Goal: Task Accomplishment & Management: Complete application form

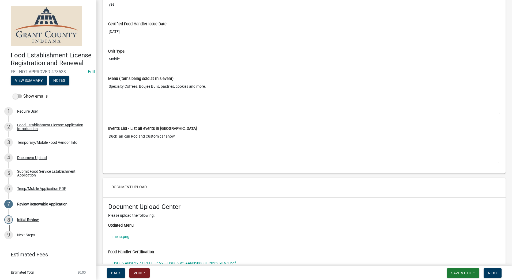
scroll to position [965, 0]
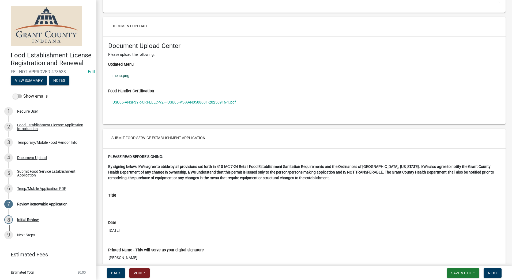
click at [119, 75] on link "menu.png" at bounding box center [304, 75] width 392 height 12
click at [169, 100] on link "USU05-ANSI-3YR-CRT-ELEC-V2 -- USU05-V5-AAN0508001-20250916-1.pdf" at bounding box center [304, 102] width 392 height 12
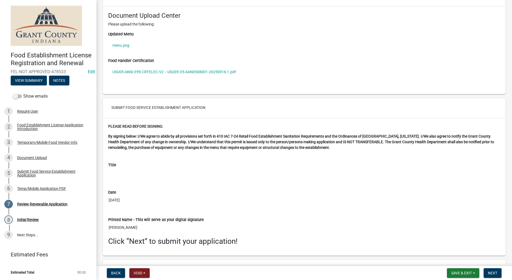
scroll to position [1048, 0]
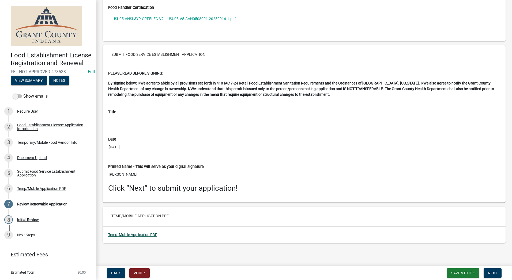
click at [141, 235] on link "Temp_Mobile Application PDF" at bounding box center [132, 234] width 49 height 4
click at [455, 270] on button "Save & Exit" at bounding box center [463, 273] width 32 height 10
click at [450, 259] on button "Save & Exit" at bounding box center [458, 258] width 43 height 13
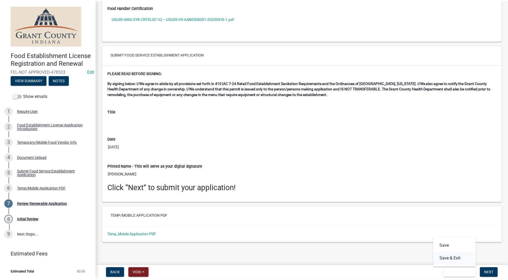
scroll to position [0, 0]
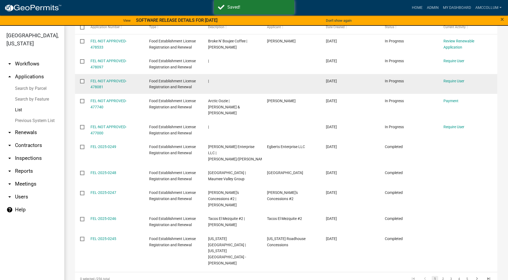
scroll to position [96, 0]
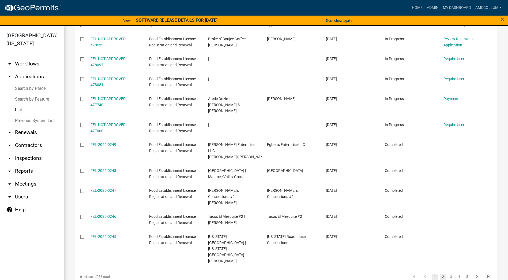
click at [440, 274] on link "2" at bounding box center [443, 277] width 6 height 6
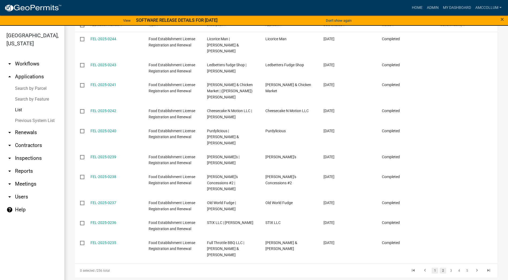
click at [432, 268] on link "1" at bounding box center [435, 271] width 6 height 6
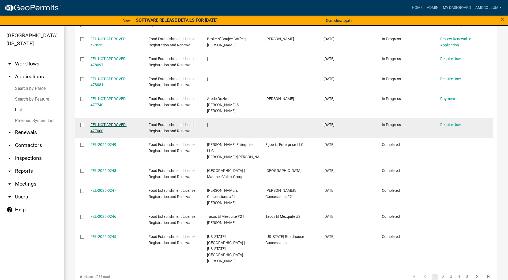
click at [104, 122] on link "FEL-NOT APPROVED-477000" at bounding box center [109, 127] width 36 height 10
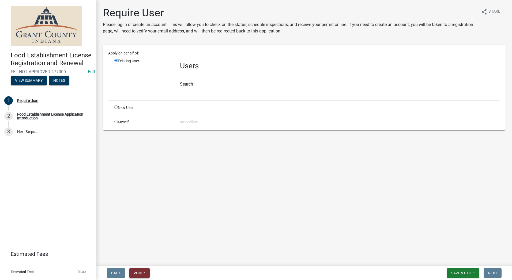
click at [142, 273] on span "Void" at bounding box center [138, 273] width 9 height 4
click at [145, 259] on button "Void" at bounding box center [150, 258] width 43 height 13
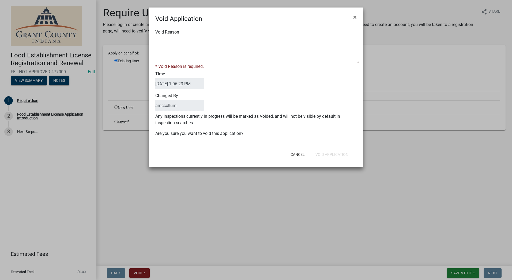
click at [213, 45] on textarea "Void Reason" at bounding box center [259, 49] width 202 height 27
type textarea "Unkown"
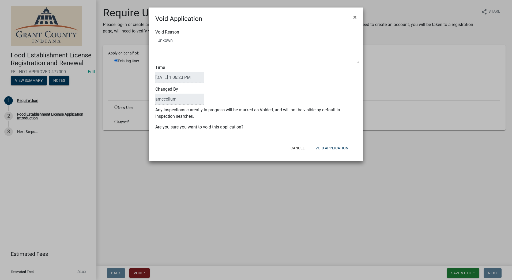
click at [300, 131] on div "Void Reason Time 09/15/2025 1:06:23 PM Changed By amccollum Any inspections cur…" at bounding box center [256, 82] width 214 height 117
click at [322, 148] on button "Void Application" at bounding box center [332, 148] width 42 height 10
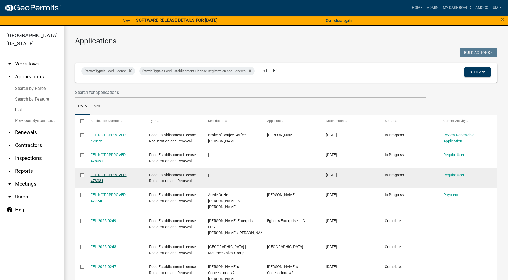
click at [104, 174] on link "FEL-NOT APPROVED-478081" at bounding box center [109, 178] width 36 height 10
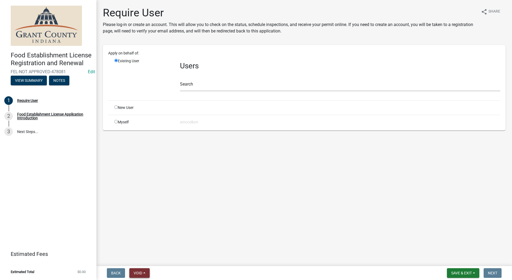
click at [141, 273] on span "Void" at bounding box center [138, 273] width 9 height 4
click at [144, 261] on button "Void" at bounding box center [150, 258] width 43 height 13
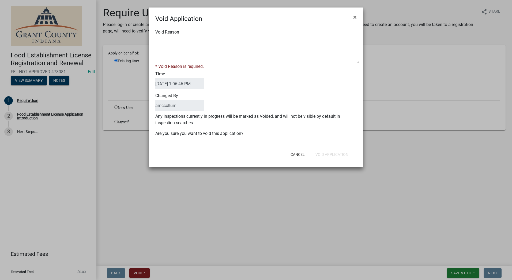
click at [191, 36] on div "Void Reason * Void Reason is required." at bounding box center [256, 49] width 210 height 41
click at [180, 44] on textarea "Void Reason" at bounding box center [259, 49] width 202 height 27
type textarea "Unkown"
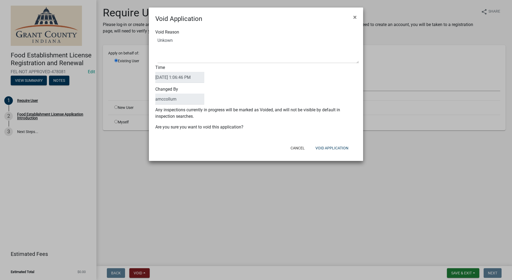
click at [198, 35] on div "Void Reason" at bounding box center [256, 46] width 210 height 34
click at [324, 146] on button "Void Application" at bounding box center [332, 148] width 42 height 10
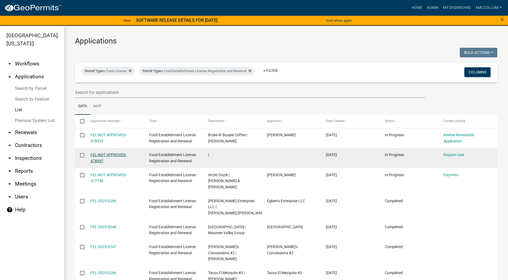
click at [114, 154] on link "FEL-NOT APPROVED-478097" at bounding box center [109, 158] width 36 height 10
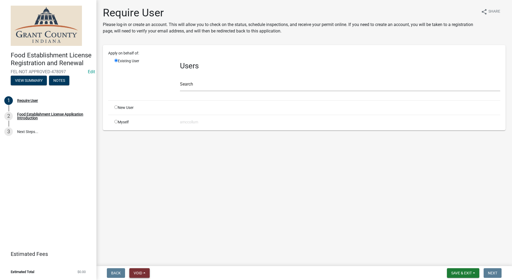
click at [140, 274] on span "Void" at bounding box center [138, 273] width 9 height 4
click at [145, 261] on button "Void" at bounding box center [150, 258] width 43 height 13
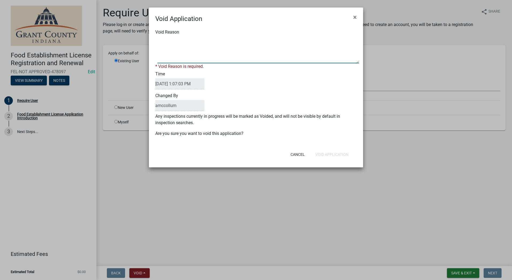
click at [184, 40] on textarea "Void Reason" at bounding box center [259, 49] width 202 height 27
type textarea "Unkown"
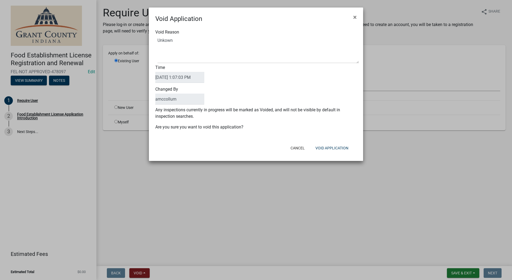
click at [346, 143] on form "Void Application × Void Reason Time 09/15/2025 1:07:03 PM Changed By amccollum …" at bounding box center [256, 82] width 214 height 148
click at [342, 146] on button "Void Application" at bounding box center [332, 148] width 42 height 10
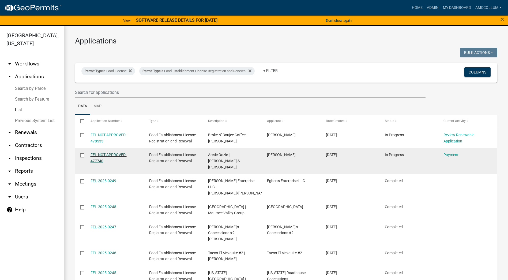
click at [112, 155] on link "FEL-NOT APPROVED-477740" at bounding box center [109, 158] width 36 height 10
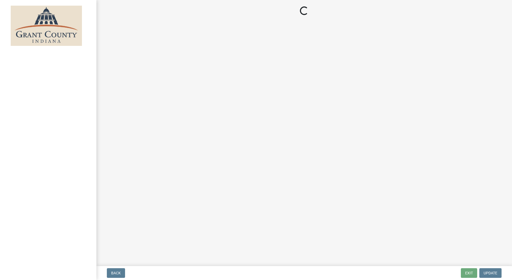
select select "2: 1"
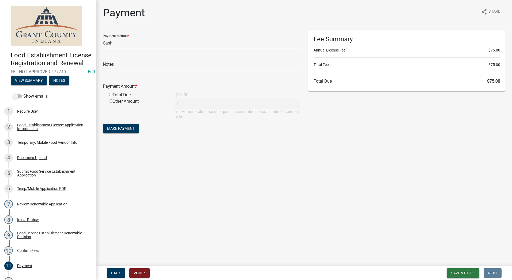
click at [460, 272] on span "Save & Exit" at bounding box center [462, 273] width 21 height 4
click at [453, 259] on button "Save & Exit" at bounding box center [458, 258] width 43 height 13
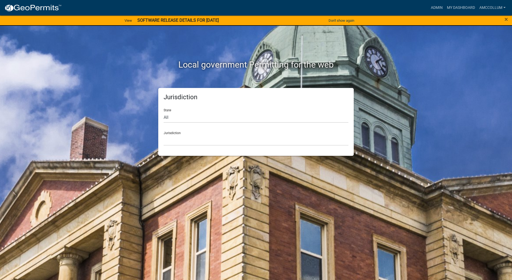
click at [504, 18] on div "×" at bounding box center [491, 20] width 43 height 11
click at [507, 19] on span "×" at bounding box center [506, 20] width 3 height 8
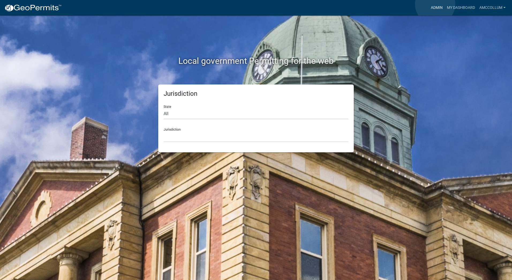
click at [436, 4] on link "Admin" at bounding box center [437, 8] width 16 height 10
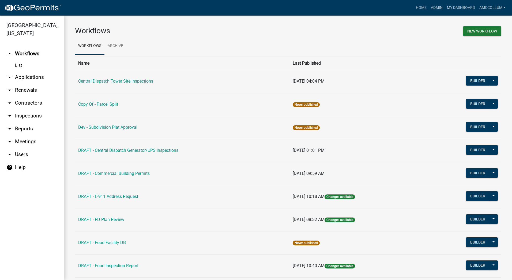
click at [25, 71] on link "arrow_drop_down Applications" at bounding box center [32, 77] width 64 height 13
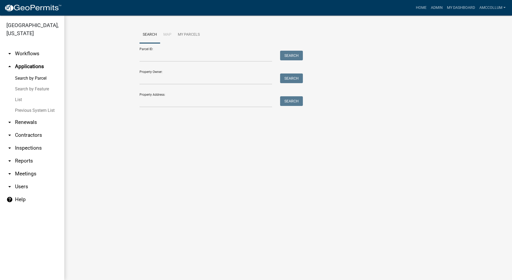
click at [18, 94] on link "List" at bounding box center [32, 99] width 64 height 11
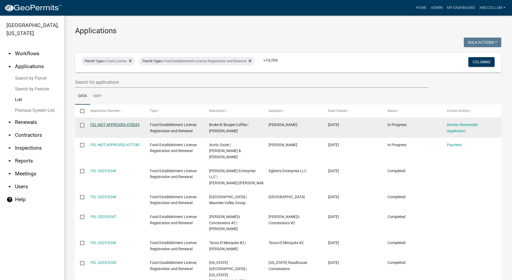
click at [113, 124] on link "FEL-NOT APPROVED-478533" at bounding box center [115, 124] width 49 height 4
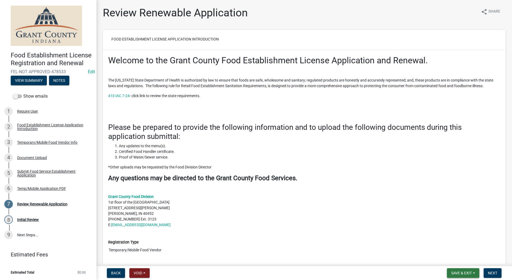
click at [455, 271] on span "Save & Exit" at bounding box center [462, 273] width 21 height 4
click at [451, 256] on button "Save & Exit" at bounding box center [458, 258] width 43 height 13
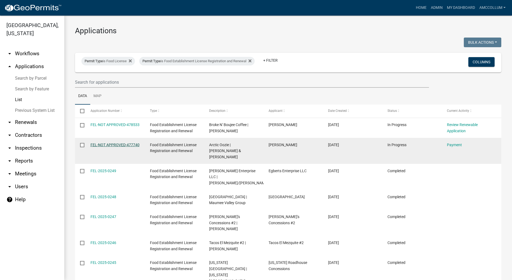
click at [111, 144] on link "FEL-NOT APPROVED-477740" at bounding box center [115, 145] width 49 height 4
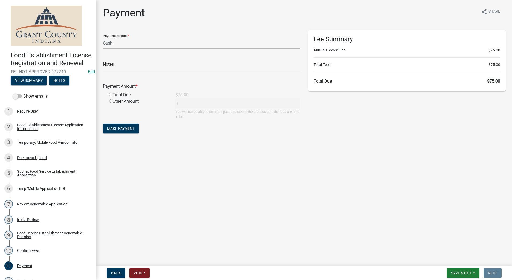
click at [147, 45] on select "Credit Card POS Check Cash" at bounding box center [202, 43] width 198 height 11
select select "0: 2"
click at [103, 38] on select "Credit Card POS Check Cash" at bounding box center [202, 43] width 198 height 11
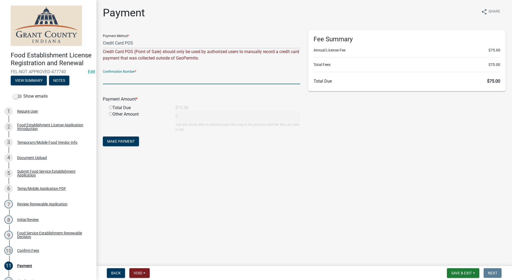
click at [156, 78] on input "text" at bounding box center [202, 78] width 198 height 11
type input "14978551"
click at [112, 107] on input "radio" at bounding box center [110, 107] width 3 height 3
radio input "true"
type input "75"
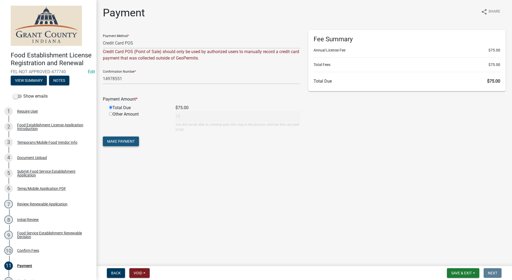
click at [119, 141] on span "Make Payment" at bounding box center [121, 141] width 28 height 4
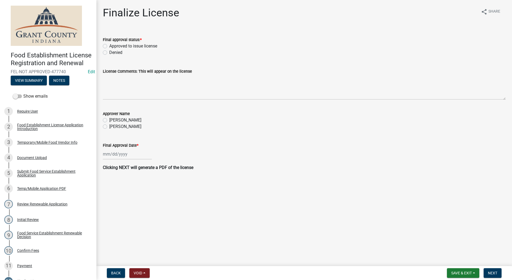
click at [109, 46] on label "Approved to issue license" at bounding box center [133, 46] width 48 height 6
click at [109, 46] on input "Approved to issue license" at bounding box center [110, 44] width 3 height 3
radio input "true"
click at [109, 127] on label "[PERSON_NAME]" at bounding box center [125, 126] width 32 height 6
click at [109, 127] on input "[PERSON_NAME]" at bounding box center [110, 124] width 3 height 3
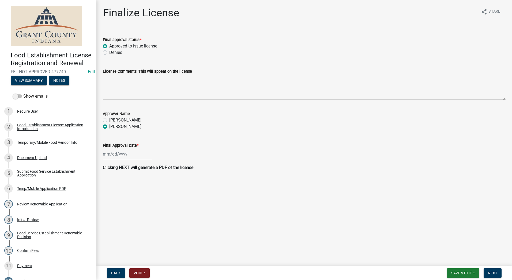
radio input "true"
select select "9"
select select "2025"
click at [127, 157] on div "[PERSON_NAME] Feb Mar Apr [PERSON_NAME][DATE] Oct Nov [DATE] 1526 1527 1528 152…" at bounding box center [127, 153] width 49 height 11
click at [109, 197] on div "15" at bounding box center [108, 199] width 9 height 9
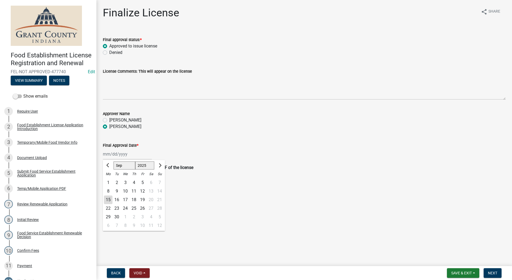
type input "[DATE]"
click at [281, 174] on wm-data-entity-input "Clicking NEXT will generate a PDF of the license" at bounding box center [304, 169] width 403 height 11
click at [494, 273] on span "Next" at bounding box center [492, 273] width 9 height 4
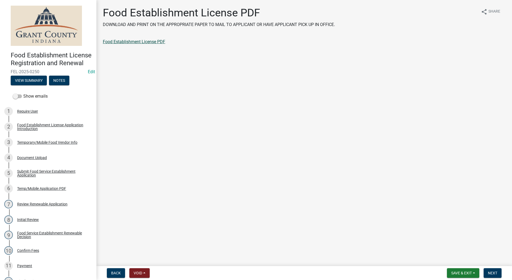
click at [132, 41] on link "Food Establishment License PDF" at bounding box center [134, 41] width 62 height 5
click at [492, 271] on span "Next" at bounding box center [492, 273] width 9 height 4
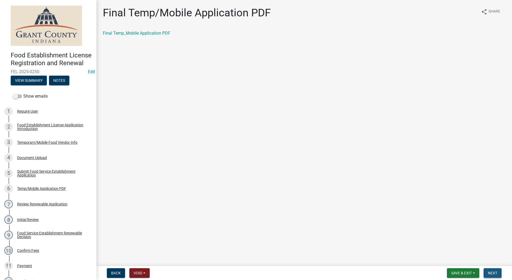
click at [489, 271] on span "Next" at bounding box center [492, 273] width 9 height 4
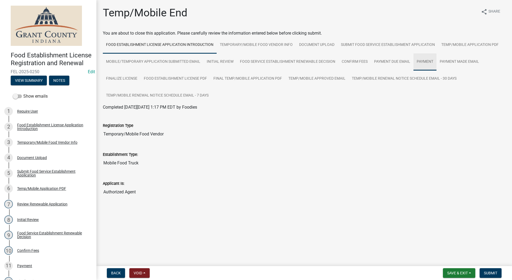
click at [426, 60] on link "Payment" at bounding box center [425, 61] width 23 height 17
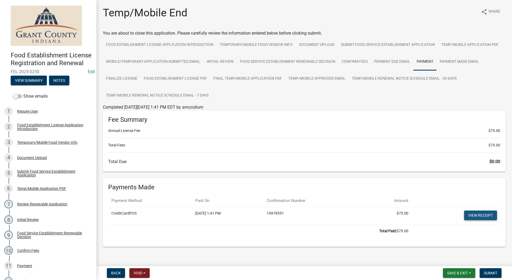
click at [474, 214] on link "View receipt" at bounding box center [481, 215] width 33 height 10
click at [495, 273] on span "Submit" at bounding box center [490, 273] width 13 height 4
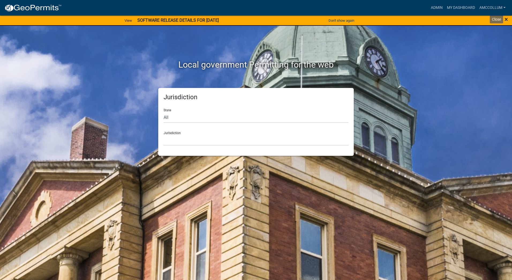
drag, startPoint x: 507, startPoint y: 19, endPoint x: 485, endPoint y: 20, distance: 21.8
click at [506, 19] on span "×" at bounding box center [506, 20] width 3 height 8
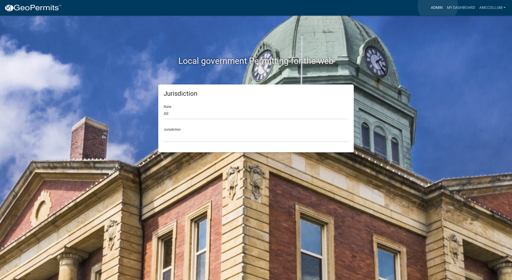
click at [438, 6] on link "Admin" at bounding box center [437, 8] width 16 height 10
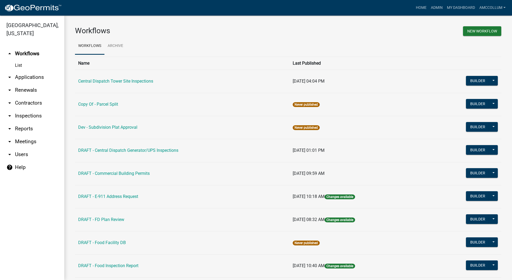
click at [25, 71] on link "arrow_drop_down Applications" at bounding box center [32, 77] width 64 height 13
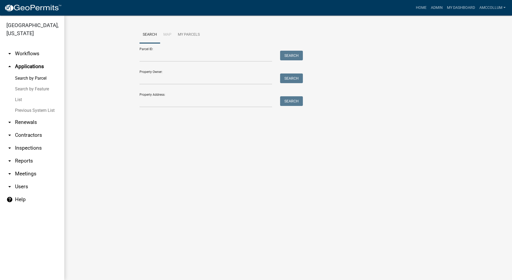
click at [31, 60] on link "arrow_drop_up Applications" at bounding box center [32, 66] width 64 height 13
click at [19, 94] on link "List" at bounding box center [32, 99] width 64 height 11
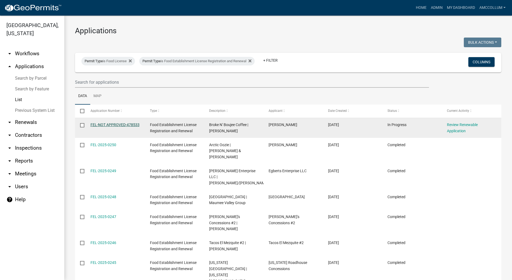
click at [111, 123] on link "FEL-NOT APPROVED-478533" at bounding box center [115, 124] width 49 height 4
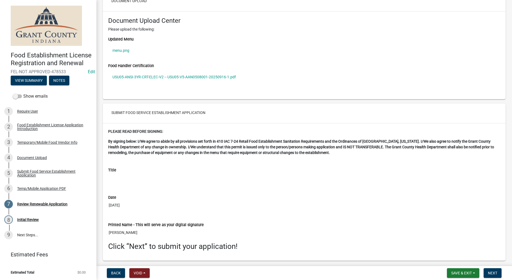
scroll to position [1048, 0]
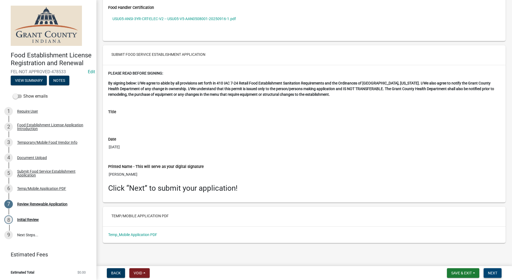
click at [490, 272] on span "Next" at bounding box center [492, 273] width 9 height 4
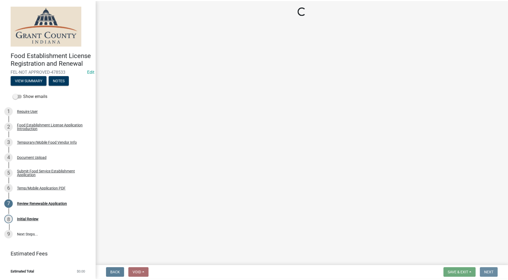
scroll to position [0, 0]
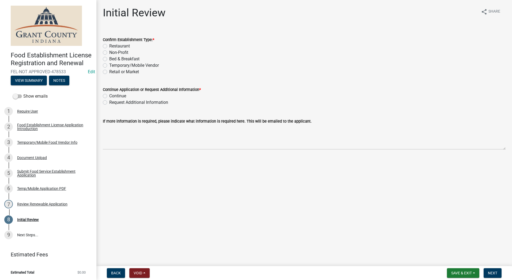
click at [109, 66] on label "Temporary/Mobile Vendor" at bounding box center [134, 65] width 50 height 6
click at [109, 66] on input "Temporary/Mobile Vendor" at bounding box center [110, 63] width 3 height 3
radio input "true"
click at [109, 97] on label "Continue" at bounding box center [117, 96] width 17 height 6
click at [109, 96] on input "Continue" at bounding box center [110, 94] width 3 height 3
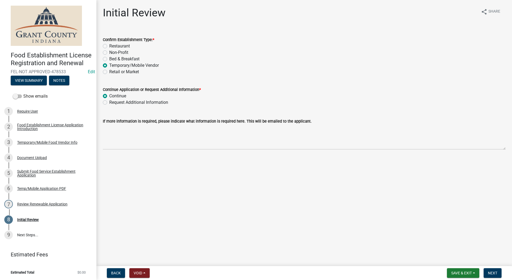
radio input "true"
click at [237, 242] on main "Initial Review share Share Confirm Establishment Type: * Restaurant Non-Profit …" at bounding box center [304, 132] width 416 height 264
click at [497, 269] on button "Next" at bounding box center [493, 273] width 18 height 10
click at [495, 269] on button "Next" at bounding box center [493, 273] width 18 height 10
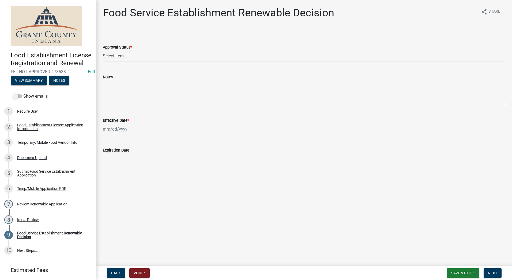
click at [116, 55] on select "Select Item... Approved Denied" at bounding box center [304, 55] width 403 height 11
click at [103, 50] on select "Select Item... Approved Denied" at bounding box center [304, 55] width 403 height 11
select select "f8bc5ebe-de22-4857-900a-5f4c078c3457"
select select "9"
select select "2025"
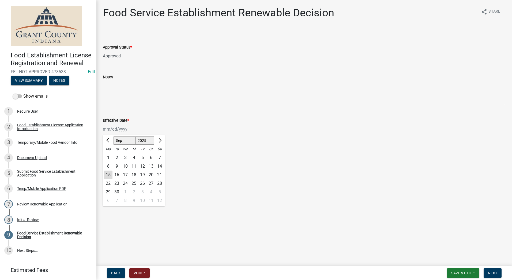
click at [128, 126] on div "[PERSON_NAME] Feb Mar Apr [PERSON_NAME][DATE] Oct Nov [DATE] 1526 1527 1528 152…" at bounding box center [127, 129] width 49 height 11
click at [109, 174] on div "15" at bounding box center [108, 174] width 9 height 9
type input "[DATE]"
click at [489, 272] on span "Next" at bounding box center [492, 273] width 9 height 4
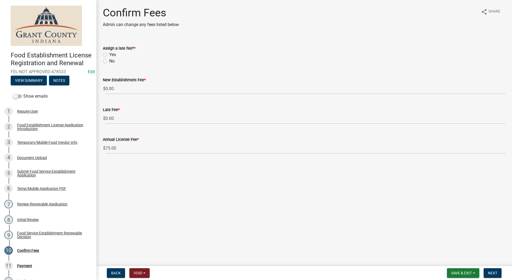
click at [109, 62] on label "No" at bounding box center [111, 61] width 5 height 6
click at [109, 61] on input "No" at bounding box center [110, 59] width 3 height 3
radio input "true"
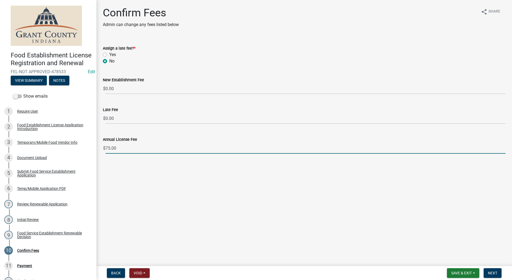
drag, startPoint x: 437, startPoint y: 193, endPoint x: 458, endPoint y: 199, distance: 21.5
click at [437, 193] on main "Confirm Fees Admin can change any fees listed below share Share Assign a late f…" at bounding box center [304, 132] width 416 height 264
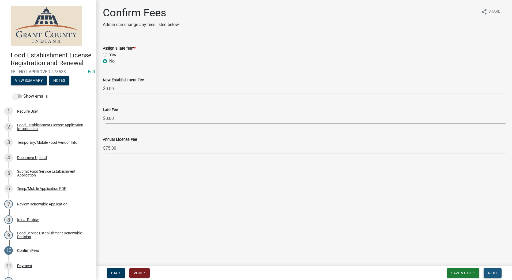
click at [491, 273] on span "Next" at bounding box center [492, 273] width 9 height 4
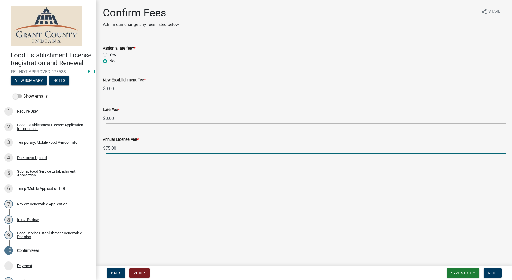
click at [403, 195] on main "Confirm Fees Admin can change any fees listed below share Share Assign a late f…" at bounding box center [304, 132] width 416 height 264
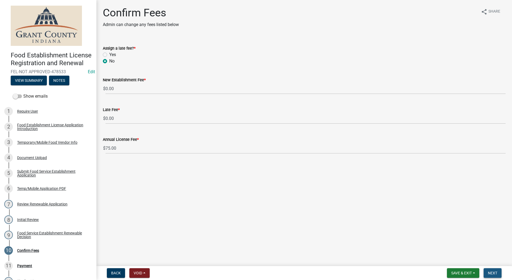
click at [489, 271] on span "Next" at bounding box center [492, 273] width 9 height 4
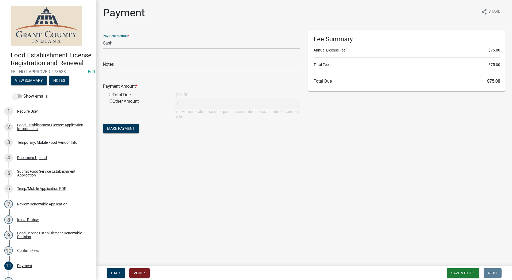
click at [131, 45] on select "Credit Card POS Check Cash" at bounding box center [202, 43] width 198 height 11
select select "0: 2"
click at [103, 38] on select "Credit Card POS Check Cash" at bounding box center [202, 43] width 198 height 11
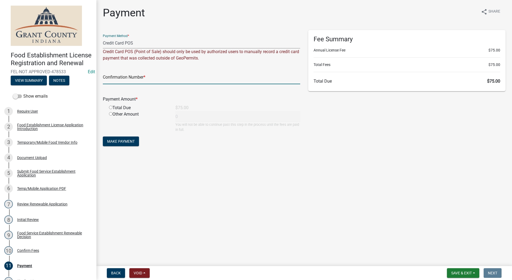
click at [153, 79] on input "text" at bounding box center [202, 78] width 198 height 11
type input "14977734"
click at [109, 107] on input "radio" at bounding box center [110, 107] width 3 height 3
radio input "true"
type input "75"
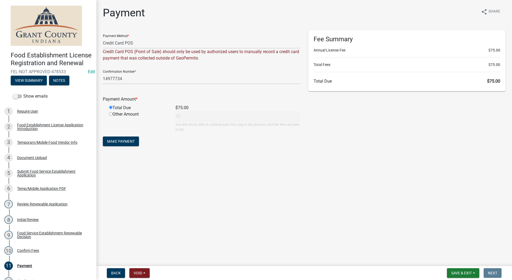
click at [121, 157] on div "Payment share Share Payment Method * Credit Card POS Check Cash Credit Card POS…" at bounding box center [304, 81] width 411 height 151
click at [120, 141] on span "Make Payment" at bounding box center [121, 141] width 28 height 4
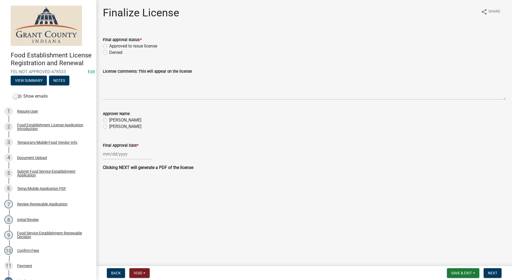
click at [109, 46] on label "Approved to issue license" at bounding box center [133, 46] width 48 height 6
click at [109, 46] on input "Approved to issue license" at bounding box center [110, 44] width 3 height 3
radio input "true"
click at [109, 127] on label "[PERSON_NAME]" at bounding box center [125, 126] width 32 height 6
click at [109, 127] on input "[PERSON_NAME]" at bounding box center [110, 124] width 3 height 3
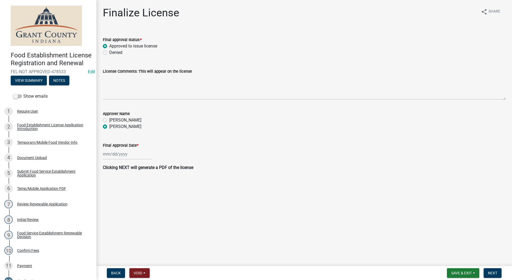
radio input "true"
click at [118, 154] on div at bounding box center [127, 153] width 49 height 11
select select "9"
select select "2025"
click at [110, 198] on div "15" at bounding box center [108, 199] width 9 height 9
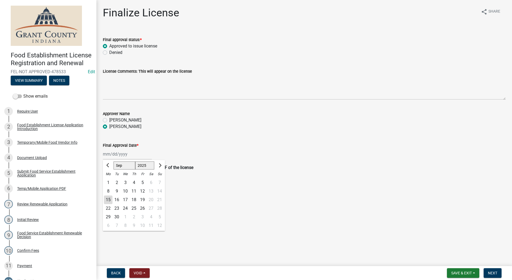
type input "[DATE]"
click at [232, 196] on main "Finalize License share Share Final approval status: * Approved to issue license…" at bounding box center [304, 132] width 416 height 264
click at [493, 271] on span "Next" at bounding box center [492, 273] width 9 height 4
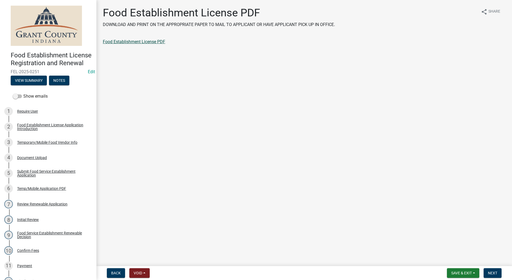
click at [136, 40] on link "Food Establishment License PDF" at bounding box center [134, 41] width 62 height 5
click at [497, 271] on span "Next" at bounding box center [492, 273] width 9 height 4
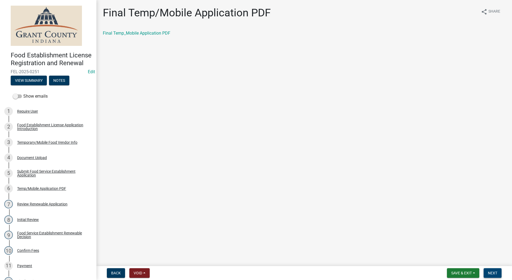
click at [489, 274] on span "Next" at bounding box center [492, 273] width 9 height 4
click at [495, 272] on span "Next" at bounding box center [492, 273] width 9 height 4
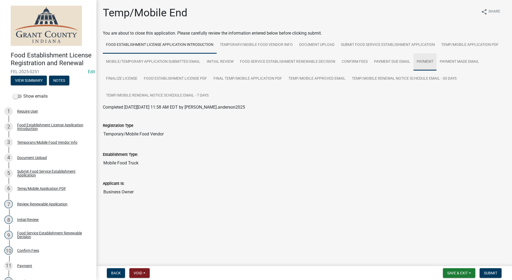
click at [418, 63] on link "Payment" at bounding box center [425, 61] width 23 height 17
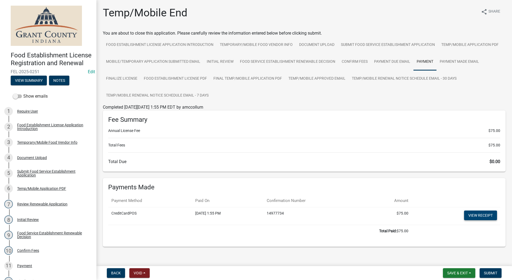
click at [483, 215] on link "View receipt" at bounding box center [481, 215] width 33 height 10
click at [487, 273] on span "Submit" at bounding box center [490, 273] width 13 height 4
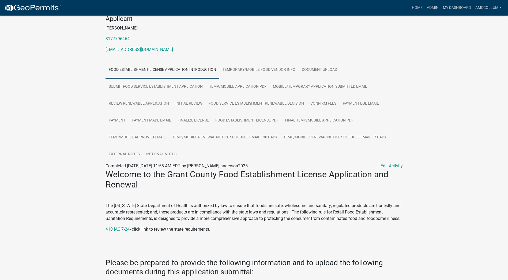
scroll to position [54, 0]
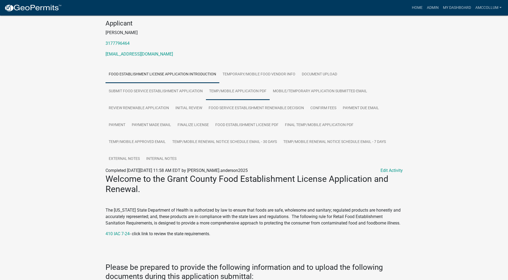
click at [222, 92] on link "Temp/Mobile Application PDF" at bounding box center [238, 91] width 64 height 17
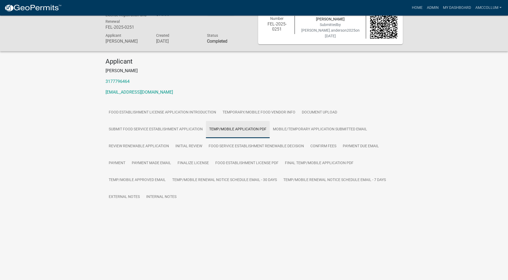
scroll to position [16, 0]
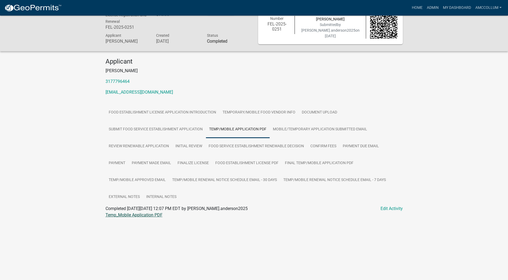
click at [138, 216] on link "Temp_Mobile Application PDF" at bounding box center [134, 214] width 57 height 5
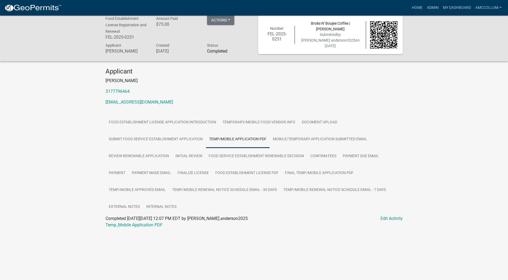
scroll to position [0, 0]
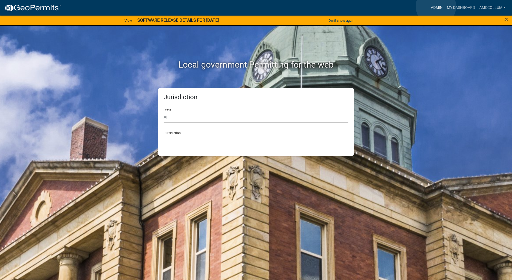
click at [436, 6] on link "Admin" at bounding box center [437, 8] width 16 height 10
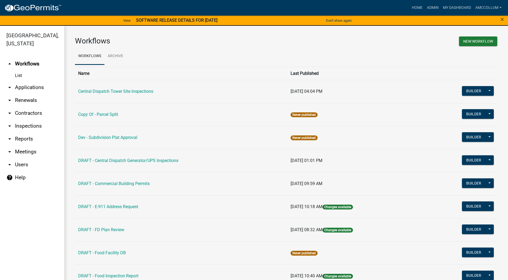
click at [22, 81] on link "arrow_drop_down Applications" at bounding box center [32, 87] width 64 height 13
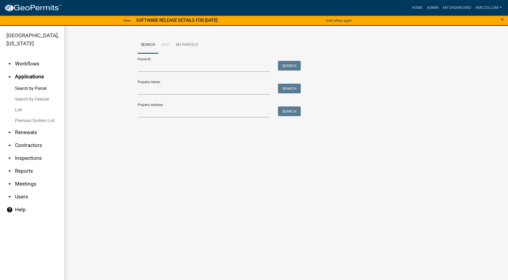
click at [17, 105] on link "List" at bounding box center [32, 110] width 64 height 11
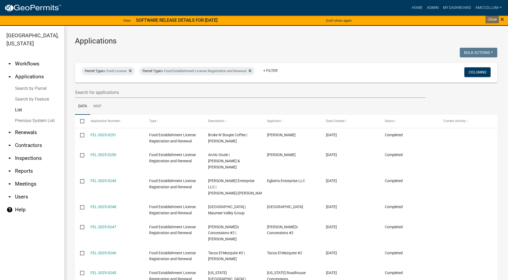
click at [503, 21] on span "×" at bounding box center [502, 20] width 3 height 8
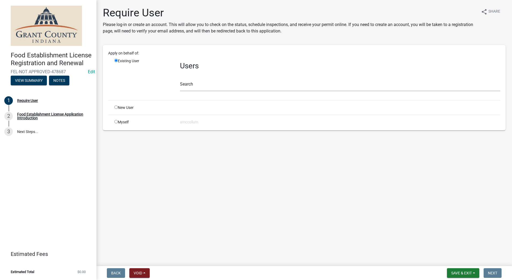
click at [114, 106] on div "New User" at bounding box center [143, 108] width 66 height 6
click at [117, 107] on input "radio" at bounding box center [115, 106] width 3 height 3
radio input "true"
radio input "false"
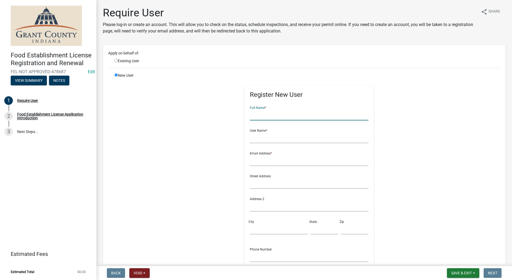
click at [291, 116] on input "text" at bounding box center [309, 114] width 119 height 11
type input "The Mobile Sweet Tooth"
click at [269, 140] on input "text" at bounding box center [309, 137] width 119 height 11
type input "[PERSON_NAME]"
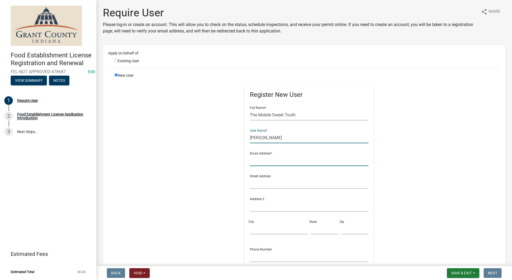
click at [267, 159] on input "text" at bounding box center [309, 160] width 119 height 11
type input "[EMAIL_ADDRESS][DOMAIN_NAME]"
click at [262, 185] on input "text" at bounding box center [309, 183] width 119 height 11
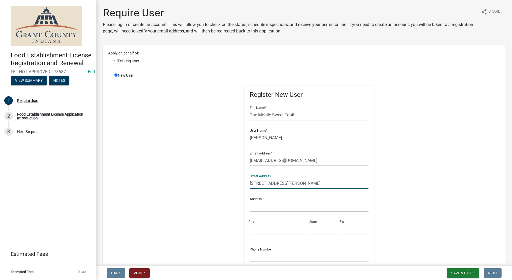
type input "[STREET_ADDRESS][PERSON_NAME]"
click at [263, 229] on input "City" at bounding box center [279, 228] width 58 height 11
type input "Kokomo"
type input "IN"
click at [347, 231] on input "text" at bounding box center [355, 228] width 28 height 11
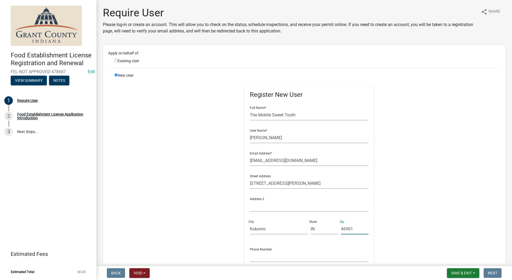
type input "46901"
click at [257, 257] on input "text" at bounding box center [309, 256] width 119 height 11
type input "[PHONE_NUMBER]"
drag, startPoint x: 472, startPoint y: 179, endPoint x: 461, endPoint y: 163, distance: 19.4
click at [468, 173] on div "New User Register New User Full Name * The Mobile Sweet Tooth User Name * [PERS…" at bounding box center [307, 193] width 394 height 241
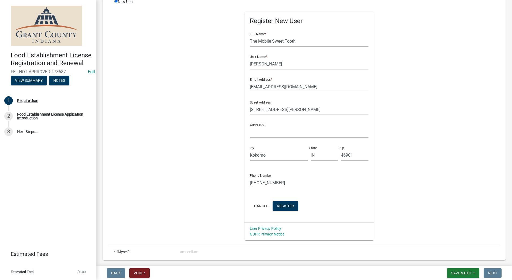
scroll to position [80, 0]
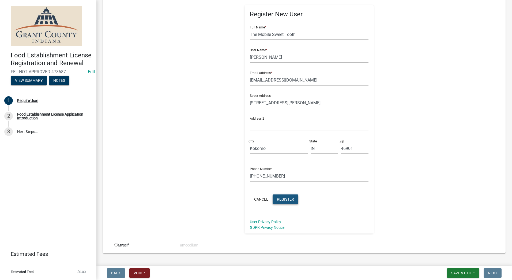
click at [281, 199] on span "Register" at bounding box center [285, 199] width 17 height 4
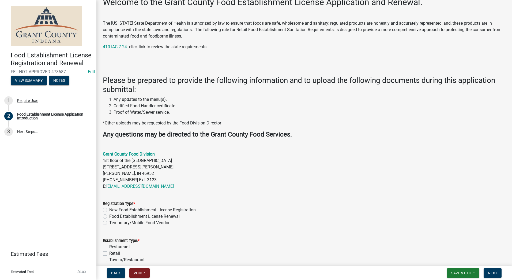
scroll to position [107, 0]
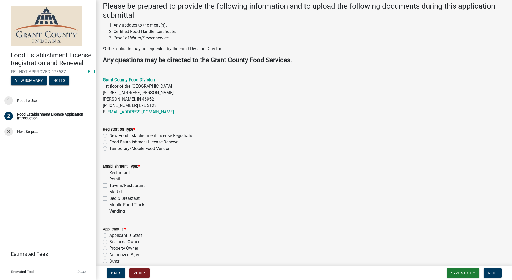
click at [109, 148] on label "Temporary/Mobile Food Vendor" at bounding box center [139, 148] width 60 height 6
click at [109, 148] on input "Temporary/Mobile Food Vendor" at bounding box center [110, 146] width 3 height 3
radio input "true"
click at [109, 204] on label "Mobile Food Truck" at bounding box center [126, 205] width 35 height 6
click at [109, 204] on input "Mobile Food Truck" at bounding box center [110, 203] width 3 height 3
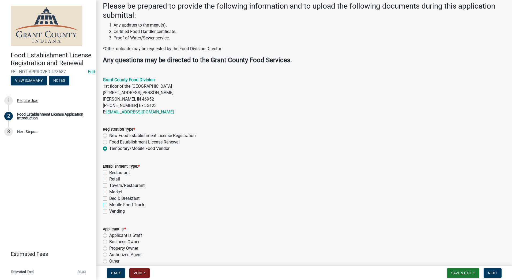
checkbox input "true"
checkbox input "false"
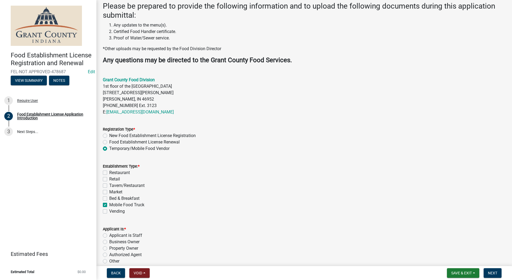
checkbox input "false"
checkbox input "true"
checkbox input "false"
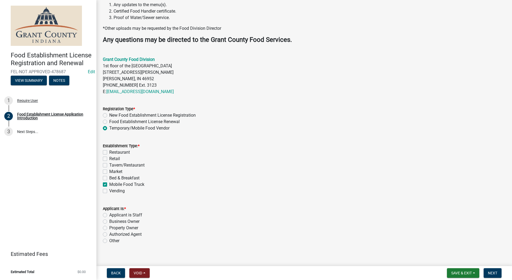
scroll to position [133, 0]
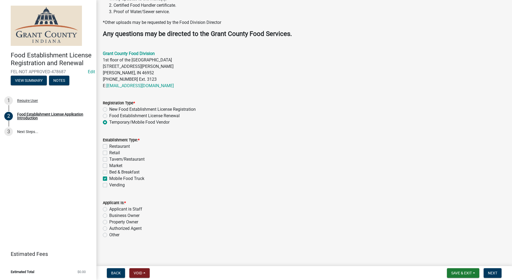
click at [109, 228] on label "Authorized Agent" at bounding box center [125, 228] width 32 height 6
click at [109, 228] on input "Authorized Agent" at bounding box center [110, 226] width 3 height 3
radio input "true"
drag, startPoint x: 449, startPoint y: 218, endPoint x: 454, endPoint y: 218, distance: 5.4
click at [451, 218] on div "Business Owner" at bounding box center [304, 215] width 403 height 6
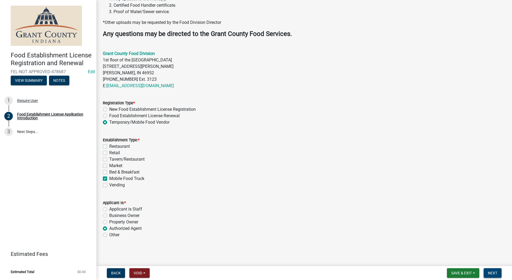
click at [494, 271] on span "Next" at bounding box center [492, 273] width 9 height 4
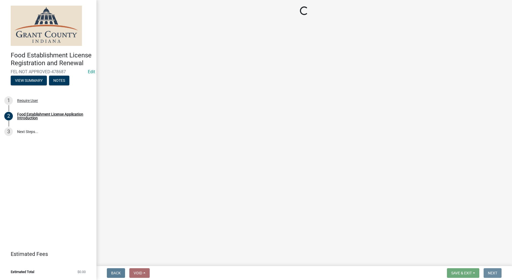
scroll to position [0, 0]
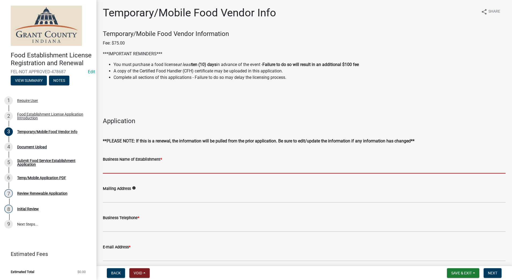
click at [159, 167] on input "Business Name of Establishment *" at bounding box center [304, 167] width 403 height 11
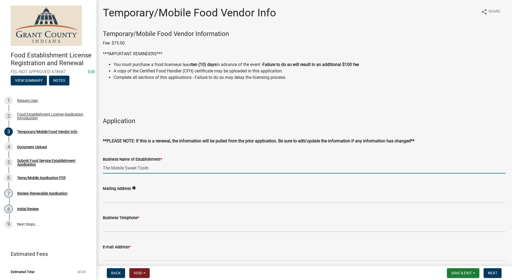
type input "The Mobile Sweet Tooth"
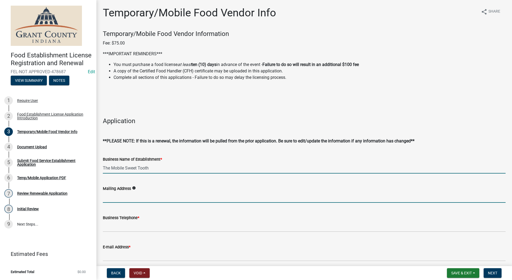
click at [147, 197] on input "Mailing Address" at bounding box center [304, 197] width 403 height 11
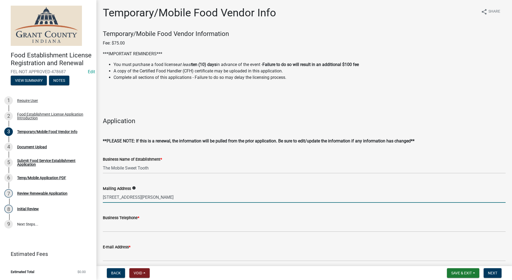
type input "1807 E. Markland Ave. #1016, Kokomo IN 46901"
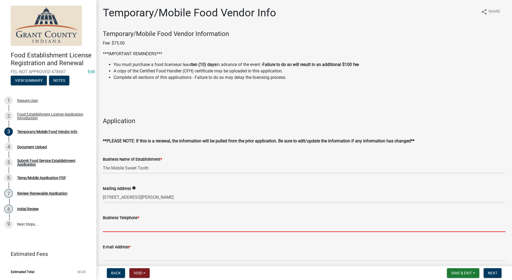
click at [133, 225] on input "Business Telephone *" at bounding box center [304, 226] width 403 height 11
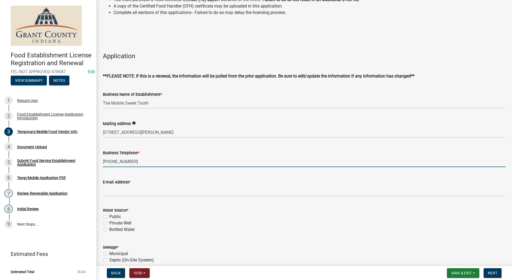
scroll to position [80, 0]
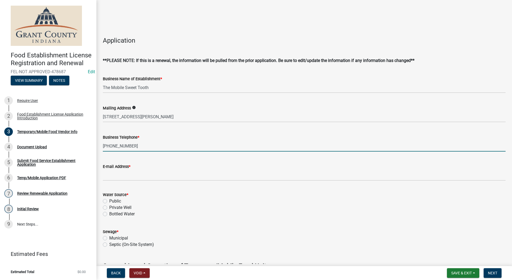
type input "(317)740-4112"
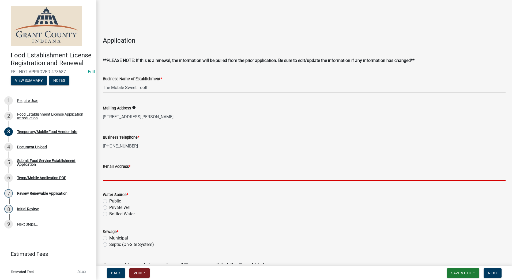
click at [126, 174] on input "E-mail Address *" at bounding box center [304, 175] width 403 height 11
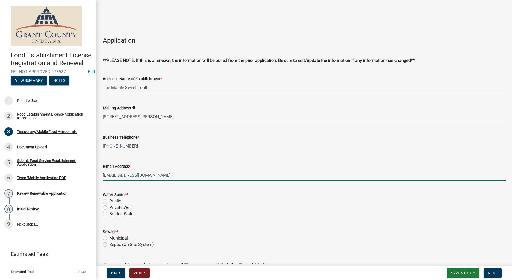
type input "themobilesweettooth@gmail.com"
click at [109, 200] on label "Public" at bounding box center [115, 201] width 12 height 6
click at [109, 200] on input "Public" at bounding box center [110, 199] width 3 height 3
radio input "true"
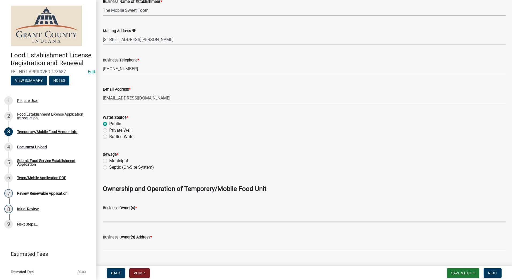
scroll to position [161, 0]
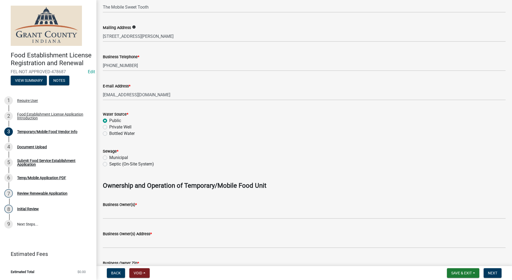
click at [102, 158] on div "Sewage * Municipal Septic (On-Site System)" at bounding box center [304, 155] width 411 height 26
click at [109, 158] on label "Municipal" at bounding box center [118, 157] width 19 height 6
click at [109, 158] on input "Municipal" at bounding box center [110, 155] width 3 height 3
radio input "true"
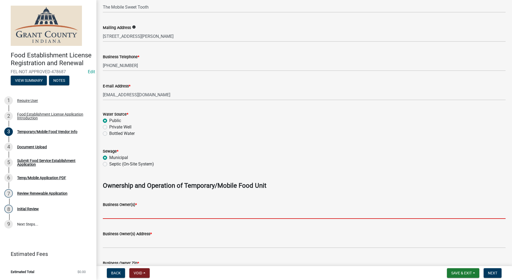
click at [117, 210] on input "Business Owner(s) *" at bounding box center [304, 213] width 403 height 11
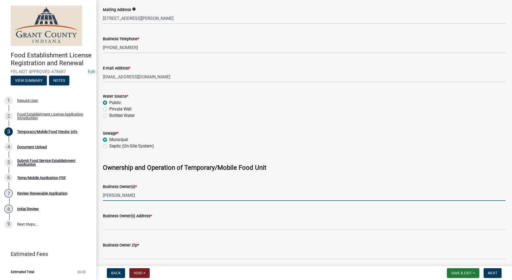
scroll to position [188, 0]
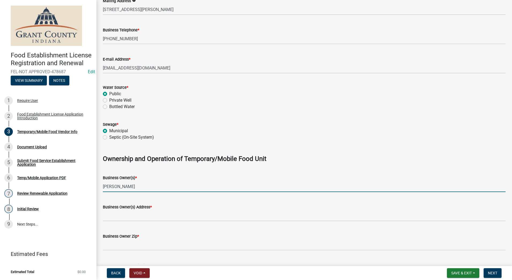
type input "Michael Issa"
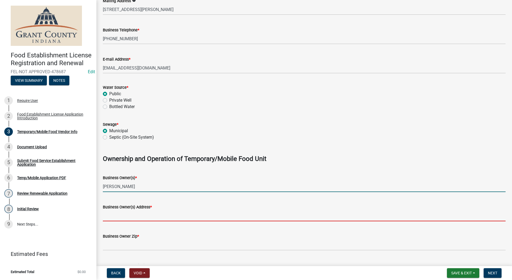
click at [121, 215] on input "Business Owner(s) Address *" at bounding box center [304, 215] width 403 height 11
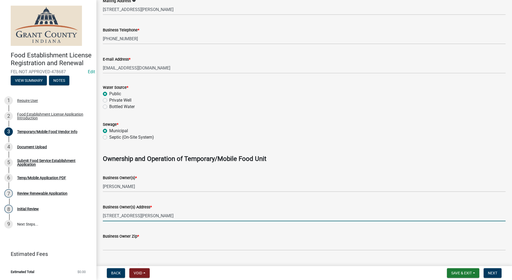
type input "1807 E. Markland Ave. #1016, Kokomo IN"
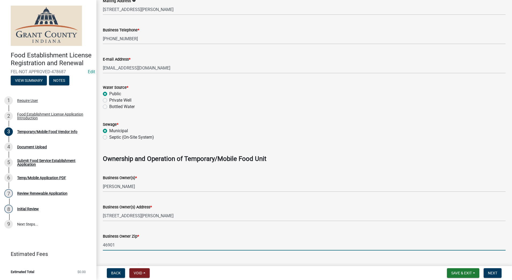
click at [141, 246] on input "46901" at bounding box center [304, 244] width 403 height 11
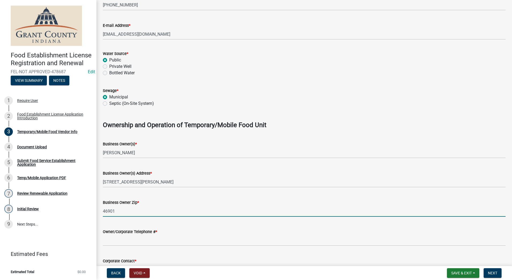
scroll to position [268, 0]
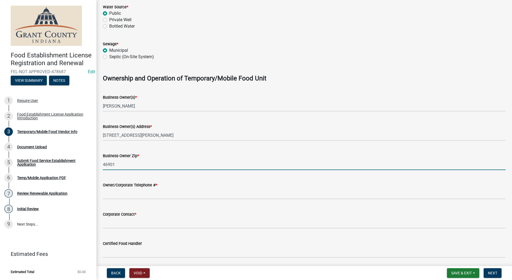
type input "46901"
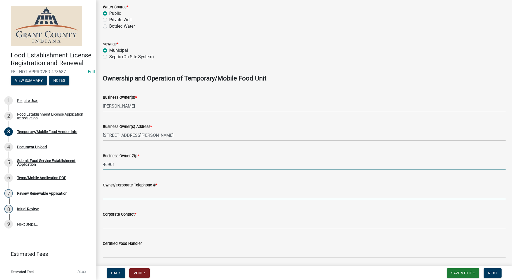
click at [161, 192] on input "Owner/Corporate Telephone # *" at bounding box center [304, 193] width 403 height 11
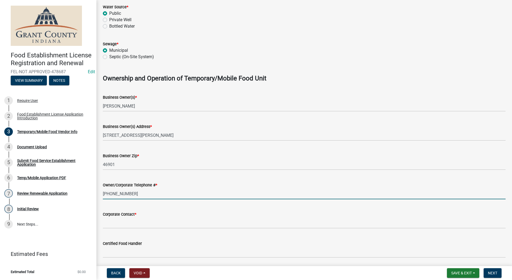
type input "(317)740-4112"
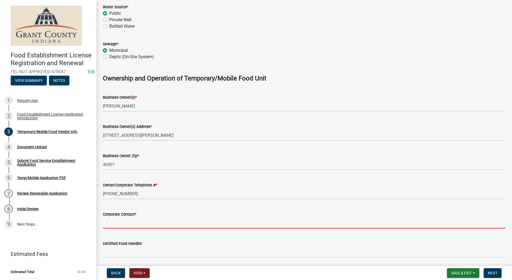
drag, startPoint x: 165, startPoint y: 226, endPoint x: 163, endPoint y: 222, distance: 4.5
click at [163, 223] on input "Corporate Contact *" at bounding box center [304, 222] width 403 height 11
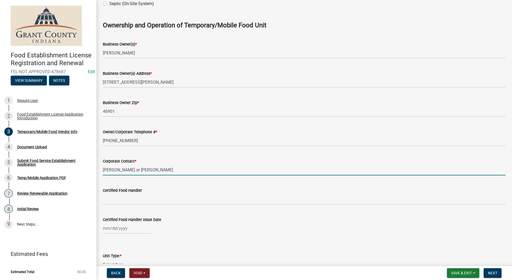
scroll to position [322, 0]
type input "Michael or Kassidy Issa"
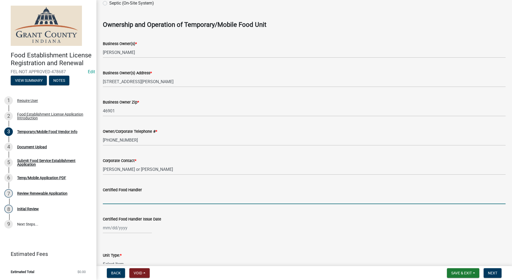
click at [141, 196] on input "Certified Food Handler" at bounding box center [304, 198] width 403 height 11
type input "Kassidy Issa"
select select "9"
select select "2025"
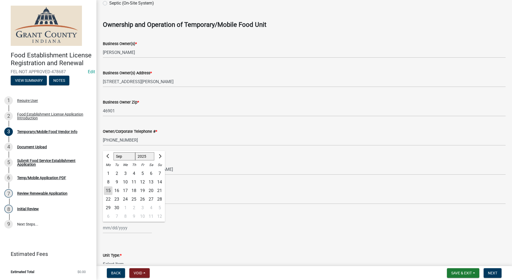
click at [120, 226] on div "[PERSON_NAME] Feb Mar Apr [PERSON_NAME][DATE] Oct Nov [DATE] 1526 1527 1528 152…" at bounding box center [127, 227] width 49 height 11
click at [111, 228] on input "Certified Food Handler Issue Date" at bounding box center [127, 227] width 49 height 11
click at [105, 157] on button "Previous month" at bounding box center [108, 156] width 6 height 9
click at [106, 157] on button "Previous month" at bounding box center [108, 156] width 6 height 9
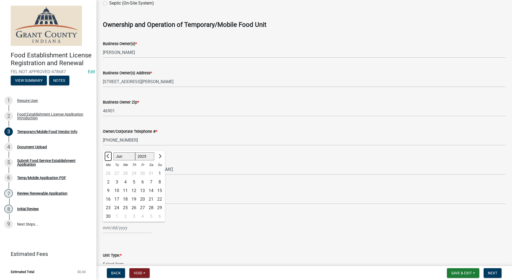
click at [106, 157] on button "Previous month" at bounding box center [108, 156] width 6 height 9
click at [161, 155] on button "Next month" at bounding box center [160, 156] width 6 height 9
click at [108, 156] on span "Previous month" at bounding box center [108, 156] width 4 height 4
select select "4"
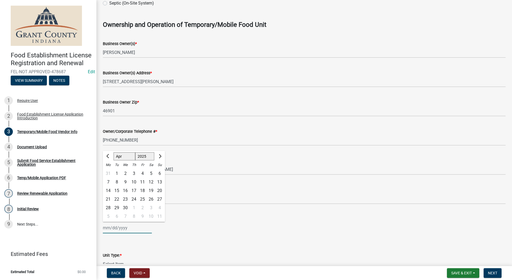
click at [150, 154] on select "1525 1526 1527 1528 1529 1530 1531 1532 1533 1534 1535 1536 1537 1538 1539 1540…" at bounding box center [144, 156] width 19 height 8
select select "2022"
click at [135, 152] on select "1525 1526 1527 1528 1529 1530 1531 1532 1533 1534 1535 1536 1537 1538 1539 1540…" at bounding box center [144, 156] width 19 height 8
click at [143, 197] on div "22" at bounding box center [142, 199] width 9 height 9
type input "04/22/2022"
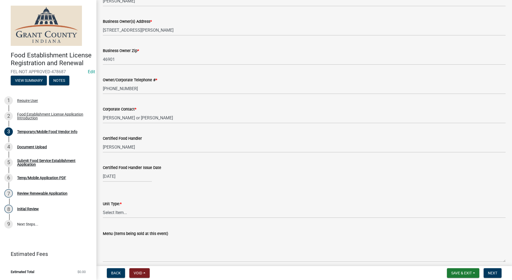
scroll to position [375, 0]
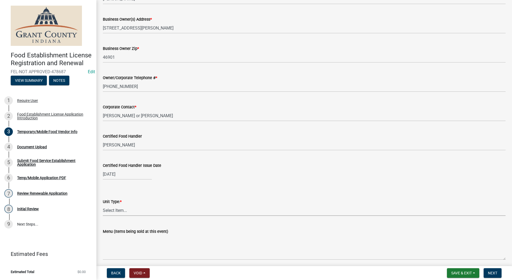
click at [136, 210] on select "Select Item... Mobile Trailer Stand Tent Cart Truck" at bounding box center [304, 210] width 403 height 11
click at [103, 205] on select "Select Item... Mobile Trailer Stand Tent Cart Truck" at bounding box center [304, 210] width 403 height 11
select select "986694ba-6a39-4309-ba8e-cbcd507728d3"
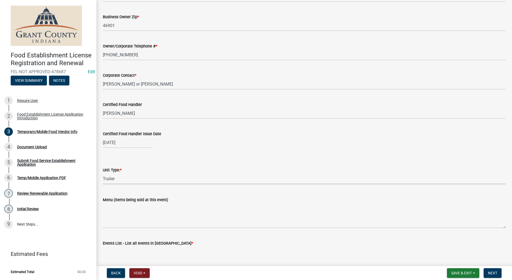
scroll to position [440, 0]
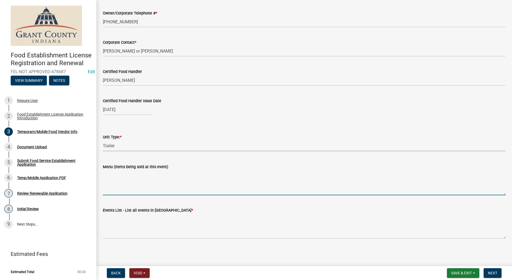
click at [128, 188] on textarea "Menu (Items being sold at this event)" at bounding box center [304, 182] width 403 height 25
click at [150, 173] on textarea "Homemade Strawberry shortcake, Nachos," at bounding box center [304, 182] width 403 height 25
click at [190, 175] on textarea "Homemade Strawberry Shortcake, Nachos," at bounding box center [304, 182] width 403 height 25
type textarea "Homemade Strawberry Shortcake, Nachos, Sundaes, Flavored Lemonade, Boba Tea, Sh…"
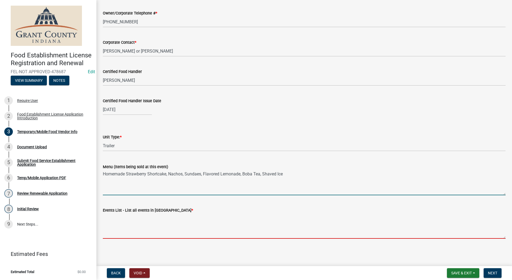
click at [181, 231] on textarea "Events List - List all events in Grant County *" at bounding box center [304, 225] width 403 height 25
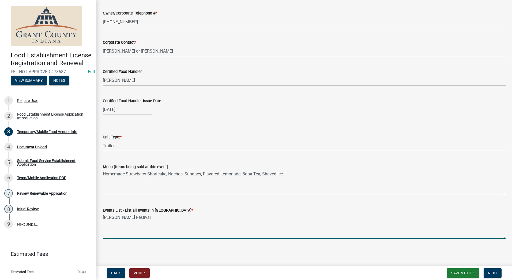
click at [227, 220] on textarea "James Dean Festival" at bounding box center [304, 225] width 403 height 25
type textarea "James Dean Festival"
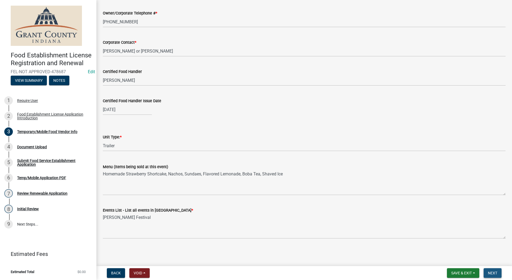
click at [491, 273] on span "Next" at bounding box center [492, 273] width 9 height 4
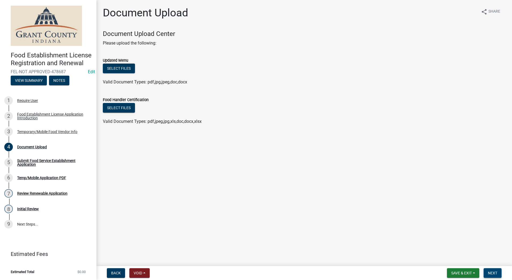
click at [494, 268] on button "Next" at bounding box center [493, 273] width 18 height 10
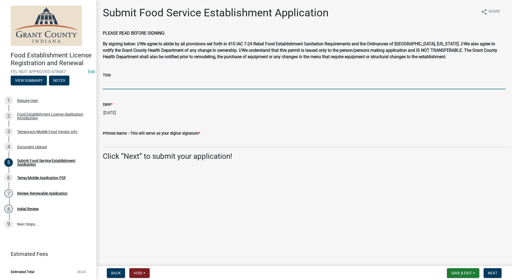
click at [136, 86] on input "Title" at bounding box center [304, 83] width 403 height 11
type input "Owner"
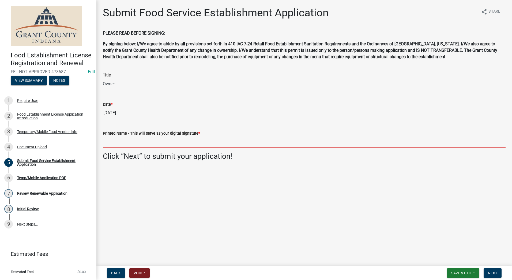
click at [140, 142] on input "Printed Name - This will serve as your digital signature *" at bounding box center [304, 141] width 403 height 11
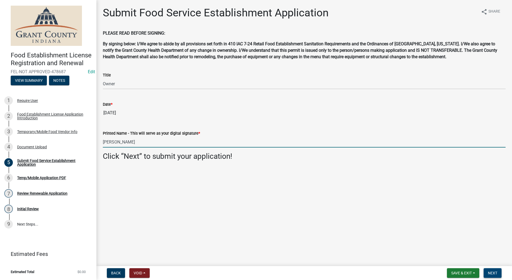
type input "Michael Issa"
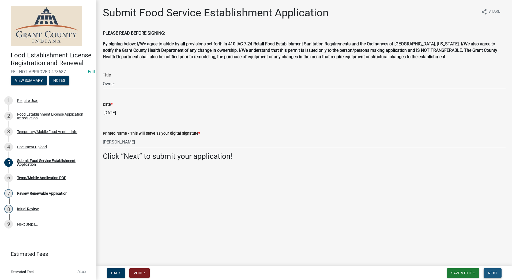
click at [494, 272] on span "Next" at bounding box center [492, 273] width 9 height 4
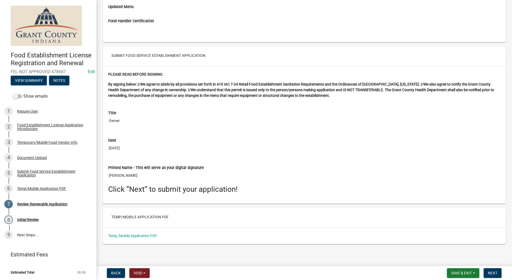
scroll to position [1024, 0]
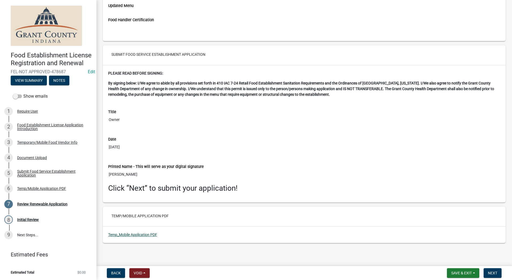
click at [145, 235] on link "Temp_Mobile Application PDF" at bounding box center [132, 234] width 49 height 4
click at [493, 269] on button "Next" at bounding box center [493, 273] width 18 height 10
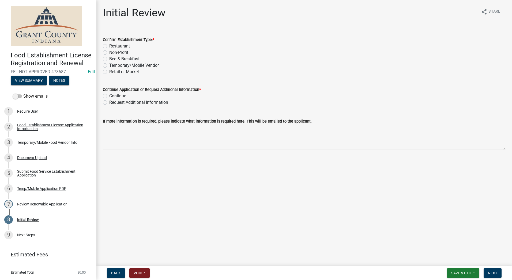
click at [109, 65] on label "Temporary/Mobile Vendor" at bounding box center [134, 65] width 50 height 6
click at [109, 65] on input "Temporary/Mobile Vendor" at bounding box center [110, 63] width 3 height 3
radio input "true"
click at [109, 96] on label "Continue" at bounding box center [117, 96] width 17 height 6
click at [109, 96] on input "Continue" at bounding box center [110, 94] width 3 height 3
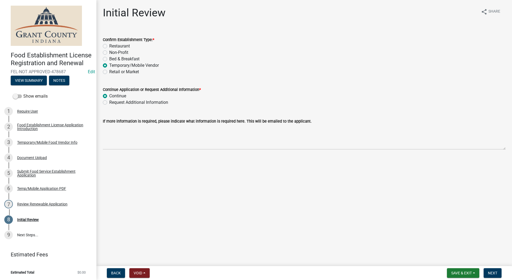
radio input "true"
click at [224, 177] on main "Initial Review share Share Confirm Establishment Type: * Restaurant Non-Profit …" at bounding box center [304, 132] width 416 height 264
click at [491, 275] on button "Next" at bounding box center [493, 273] width 18 height 10
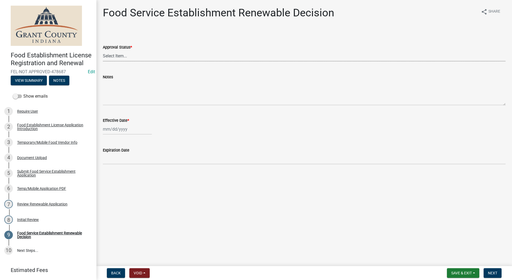
click at [153, 54] on select "Select Item... Approved Denied" at bounding box center [304, 55] width 403 height 11
click at [103, 50] on select "Select Item... Approved Denied" at bounding box center [304, 55] width 403 height 11
select select "f8bc5ebe-de22-4857-900a-5f4c078c3457"
select select "9"
select select "2025"
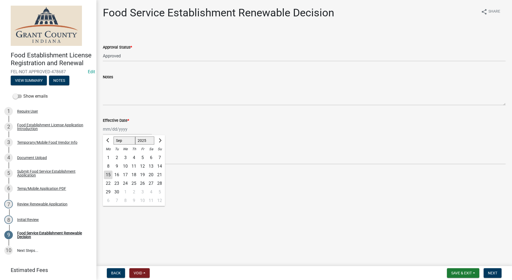
click at [132, 127] on div "[PERSON_NAME] Feb Mar Apr [PERSON_NAME][DATE] Oct Nov [DATE] 1526 1527 1528 152…" at bounding box center [127, 129] width 49 height 11
click at [109, 173] on div "15" at bounding box center [108, 174] width 9 height 9
type input "[DATE]"
click at [442, 213] on main "Food Service Establishment Renewable Decision share Share Approval Status * Sel…" at bounding box center [304, 132] width 416 height 264
click at [489, 272] on span "Next" at bounding box center [492, 273] width 9 height 4
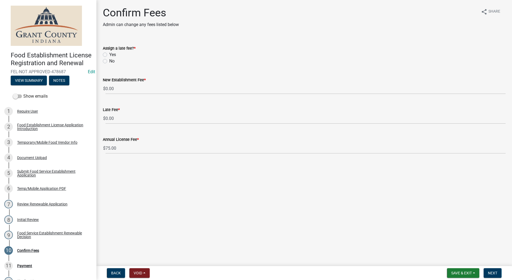
click at [108, 61] on div "No" at bounding box center [304, 61] width 403 height 6
click at [109, 62] on label "No" at bounding box center [111, 61] width 5 height 6
click at [109, 61] on input "No" at bounding box center [110, 59] width 3 height 3
radio input "true"
click at [149, 154] on wm-data-entity-input "Annual License Fee $ 75.00" at bounding box center [304, 144] width 403 height 30
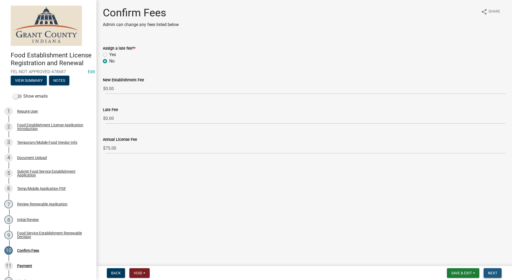
click at [492, 273] on span "Next" at bounding box center [492, 273] width 9 height 4
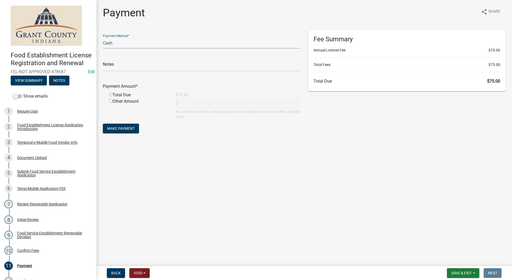
click at [121, 43] on select "Credit Card POS Check Cash" at bounding box center [202, 43] width 198 height 11
select select "0: 2"
click at [103, 38] on select "Credit Card POS Check Cash" at bounding box center [202, 43] width 198 height 11
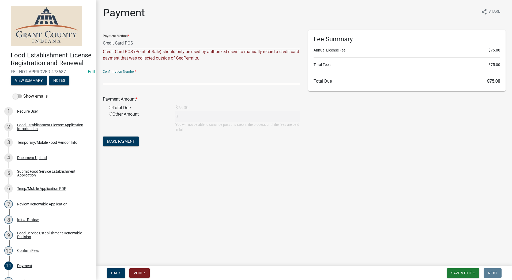
click at [150, 80] on input "text" at bounding box center [202, 78] width 198 height 11
type input "14974907"
click at [112, 109] on input "radio" at bounding box center [110, 107] width 3 height 3
radio input "true"
type input "75"
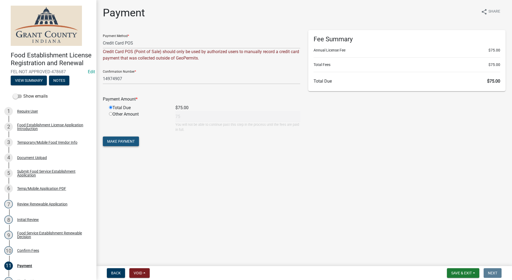
click at [122, 141] on span "Make Payment" at bounding box center [121, 141] width 28 height 4
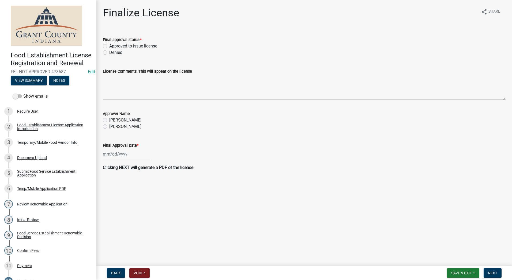
click at [246, 181] on main "Finalize License share Share Final approval status: * Approved to issue license…" at bounding box center [304, 132] width 416 height 264
click at [109, 46] on label "Approved to issue license" at bounding box center [133, 46] width 48 height 6
click at [109, 46] on input "Approved to issue license" at bounding box center [110, 44] width 3 height 3
radio input "true"
click at [109, 126] on label "[PERSON_NAME]" at bounding box center [125, 126] width 32 height 6
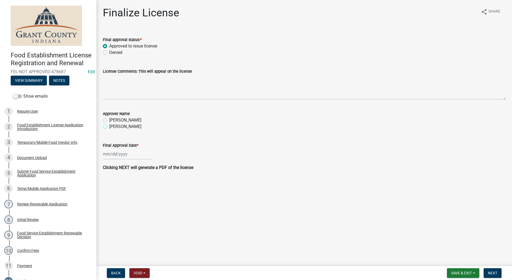
click at [109, 126] on input "[PERSON_NAME]" at bounding box center [110, 124] width 3 height 3
radio input "true"
select select "9"
select select "2025"
click at [117, 154] on div "[PERSON_NAME] Feb Mar Apr [PERSON_NAME][DATE] Oct Nov [DATE] 1526 1527 1528 152…" at bounding box center [127, 153] width 49 height 11
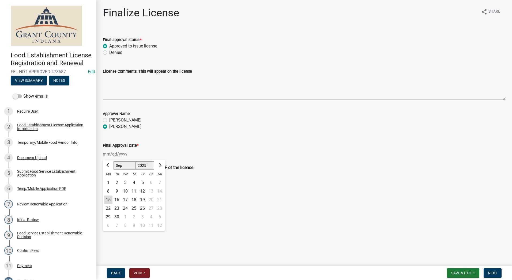
click at [107, 200] on div "15" at bounding box center [108, 199] width 9 height 9
type input "[DATE]"
click at [299, 229] on main "Finalize License share Share Final approval status: * Approved to issue license…" at bounding box center [304, 132] width 416 height 264
click at [490, 270] on button "Next" at bounding box center [493, 273] width 18 height 10
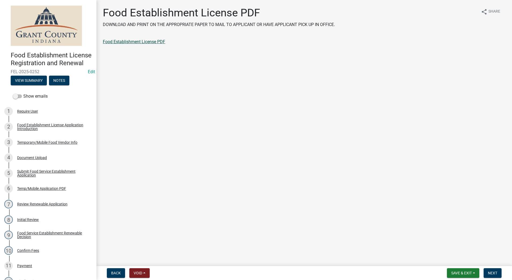
click at [150, 41] on link "Food Establishment License PDF" at bounding box center [134, 41] width 62 height 5
drag, startPoint x: 488, startPoint y: 273, endPoint x: 481, endPoint y: 257, distance: 17.5
click at [489, 272] on span "Next" at bounding box center [492, 273] width 9 height 4
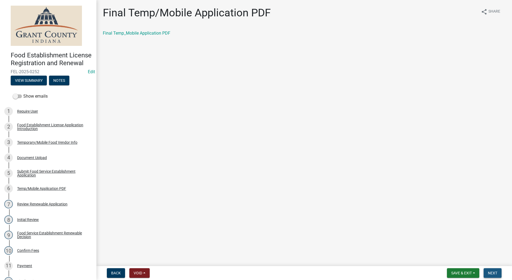
click at [498, 271] on button "Next" at bounding box center [493, 273] width 18 height 10
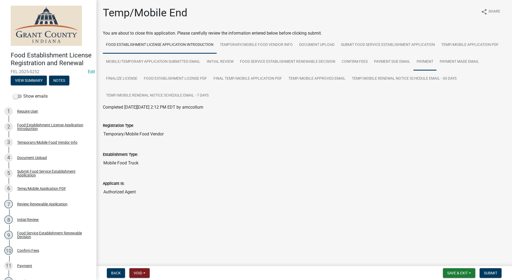
click at [421, 59] on link "Payment" at bounding box center [425, 61] width 23 height 17
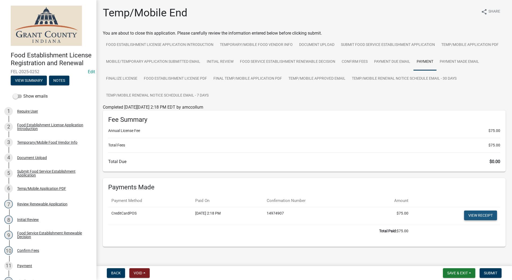
click at [470, 216] on link "View receipt" at bounding box center [481, 215] width 33 height 10
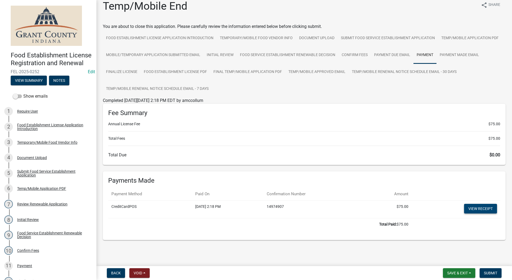
scroll to position [10, 0]
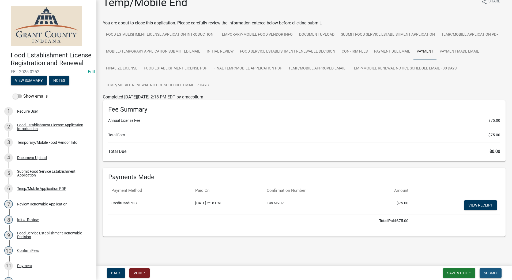
click at [492, 272] on span "Submit" at bounding box center [490, 273] width 13 height 4
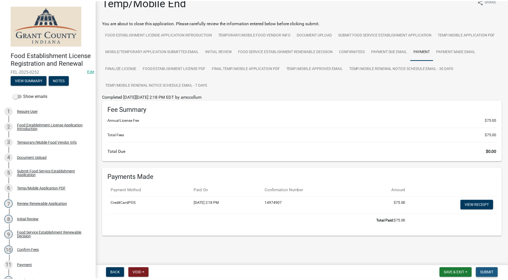
scroll to position [0, 0]
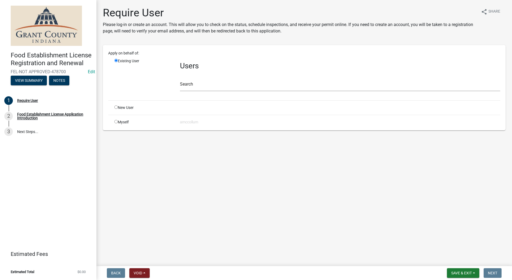
click at [115, 105] on input "radio" at bounding box center [115, 106] width 3 height 3
radio input "true"
radio input "false"
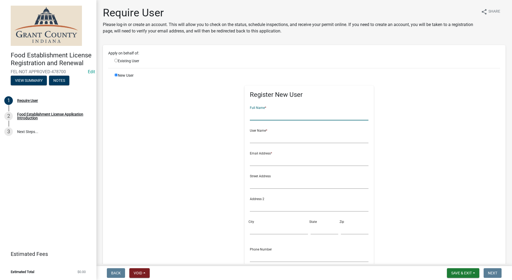
click at [266, 116] on input "text" at bounding box center [309, 114] width 119 height 11
type input "2 Moms Bakery & Sweet Shop"
click at [261, 140] on input "text" at bounding box center [309, 137] width 119 height 11
type input "[PERSON_NAME]"
click at [262, 161] on input "text" at bounding box center [309, 160] width 119 height 11
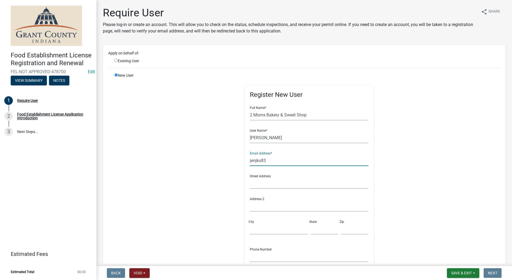
type input "jenjku83"
click at [276, 139] on input "[PERSON_NAME]" at bounding box center [309, 137] width 119 height 11
type input "[PERSON_NAME]"
click at [269, 162] on input "jenjku83" at bounding box center [309, 160] width 119 height 11
type input "j"
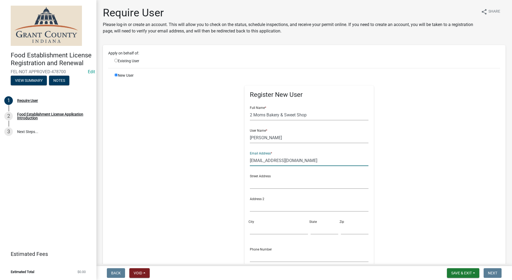
type input "[EMAIL_ADDRESS][DOMAIN_NAME]"
click at [257, 185] on input "text" at bounding box center [309, 183] width 119 height 11
type input "684 [PERSON_NAME]"
click at [264, 230] on input "City" at bounding box center [279, 228] width 58 height 11
type input "Upland"
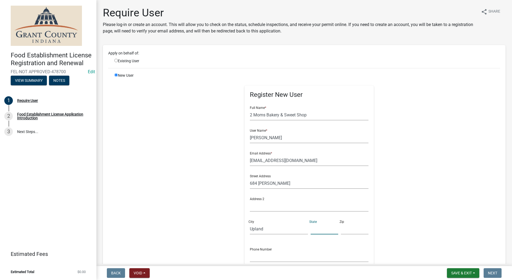
click at [313, 228] on input "text" at bounding box center [325, 228] width 28 height 11
type input "IN"
click at [345, 230] on input "text" at bounding box center [355, 228] width 28 height 11
type input "46989"
click at [281, 256] on input "text" at bounding box center [309, 256] width 119 height 11
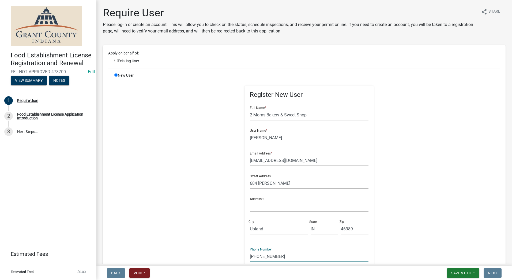
scroll to position [80, 0]
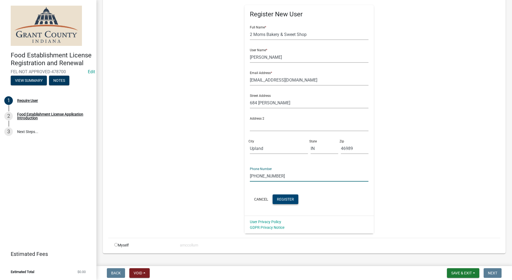
type input "[PHONE_NUMBER]"
click at [277, 198] on span "Register" at bounding box center [285, 199] width 17 height 4
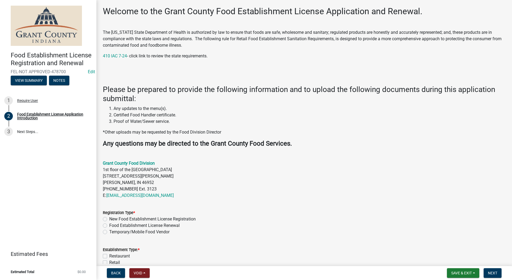
scroll to position [107, 0]
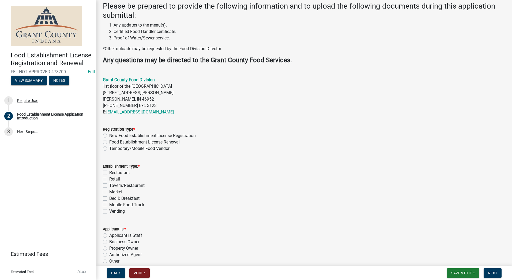
click at [109, 148] on label "Temporary/Mobile Food Vendor" at bounding box center [139, 148] width 60 height 6
click at [109, 148] on input "Temporary/Mobile Food Vendor" at bounding box center [110, 146] width 3 height 3
radio input "true"
click at [109, 205] on label "Mobile Food Truck" at bounding box center [126, 205] width 35 height 6
click at [109, 205] on input "Mobile Food Truck" at bounding box center [110, 203] width 3 height 3
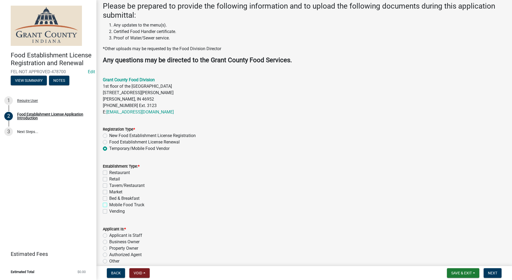
checkbox input "true"
checkbox input "false"
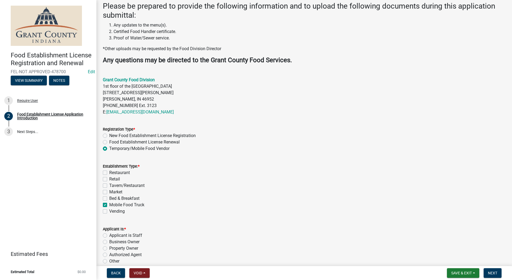
checkbox input "false"
checkbox input "true"
checkbox input "false"
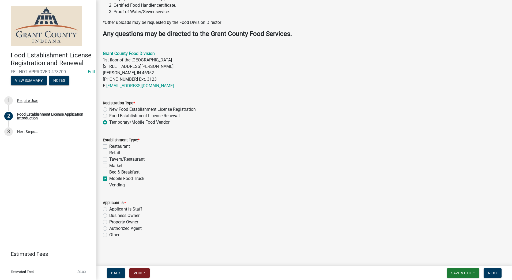
click at [109, 228] on label "Authorized Agent" at bounding box center [125, 228] width 32 height 6
click at [109, 228] on input "Authorized Agent" at bounding box center [110, 226] width 3 height 3
radio input "true"
click at [488, 273] on button "Next" at bounding box center [493, 273] width 18 height 10
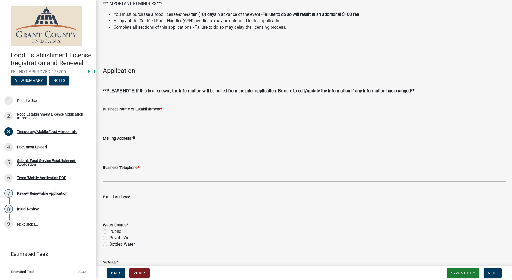
scroll to position [107, 0]
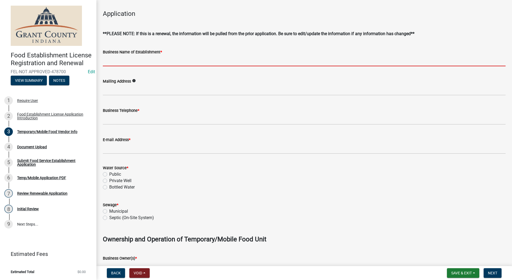
click at [152, 61] on input "Business Name of Establishment *" at bounding box center [304, 60] width 403 height 11
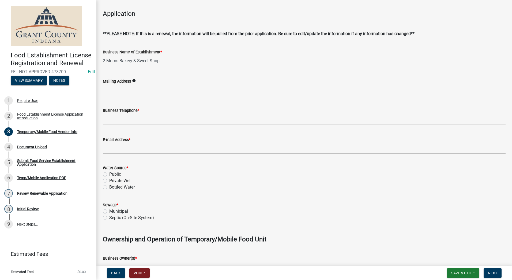
type input "2 Moms Bakery & Sweet Shop"
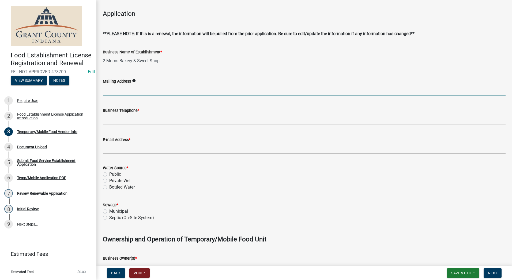
click at [145, 90] on input "Mailing Address" at bounding box center [304, 89] width 403 height 11
type input "[STREET_ADDRESS][PERSON_NAME]"
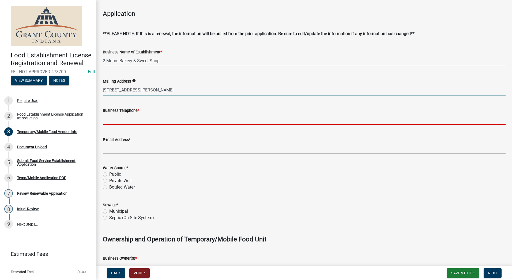
click at [118, 120] on input "Business Telephone *" at bounding box center [304, 119] width 403 height 11
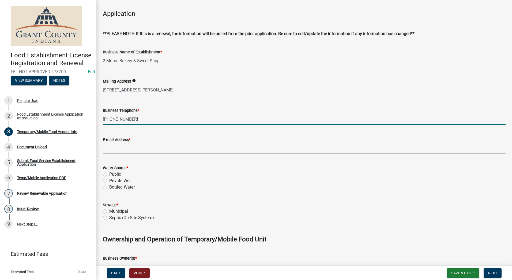
type input "[PHONE_NUMBER]"
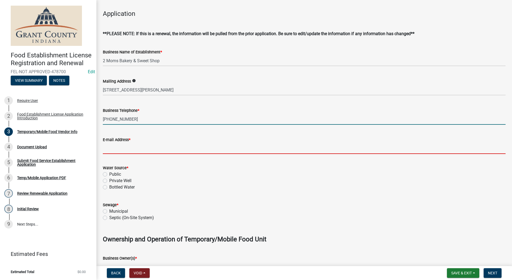
click at [114, 150] on input "E-mail Address *" at bounding box center [304, 148] width 403 height 11
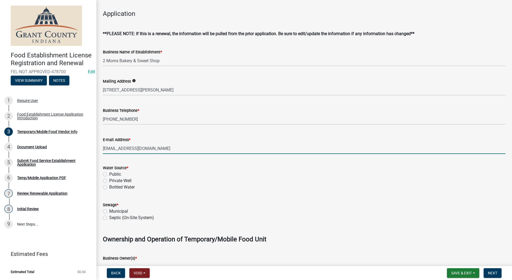
type input "[EMAIL_ADDRESS][DOMAIN_NAME]"
click at [109, 173] on label "Public" at bounding box center [115, 174] width 12 height 6
click at [109, 173] on input "Public" at bounding box center [110, 172] width 3 height 3
radio input "true"
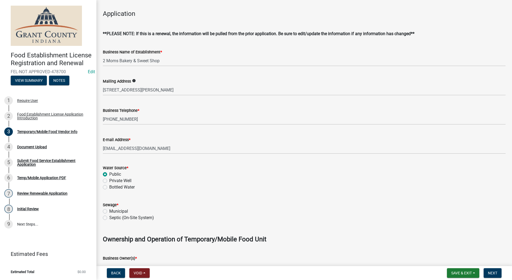
click at [109, 212] on label "Municipal" at bounding box center [118, 211] width 19 height 6
click at [109, 211] on input "Municipal" at bounding box center [110, 209] width 3 height 3
radio input "true"
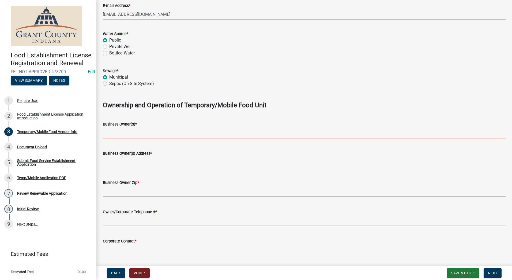
click at [126, 133] on input "Business Owner(s) *" at bounding box center [304, 132] width 403 height 11
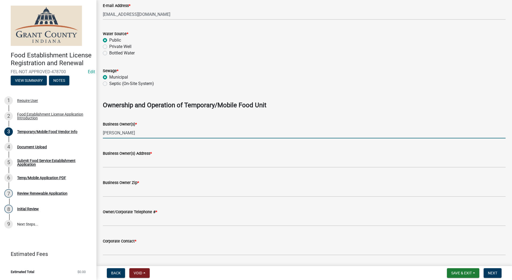
type input "[PERSON_NAME]"
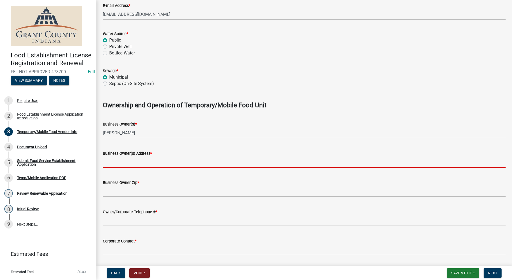
click at [123, 158] on input "Business Owner(s) Address *" at bounding box center [304, 162] width 403 height 11
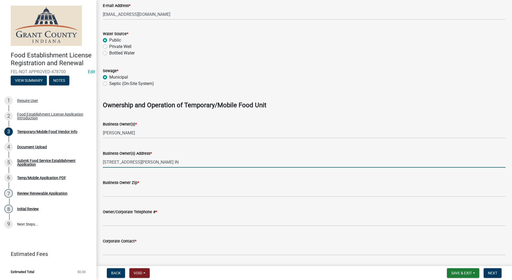
type input "[STREET_ADDRESS][PERSON_NAME] IN"
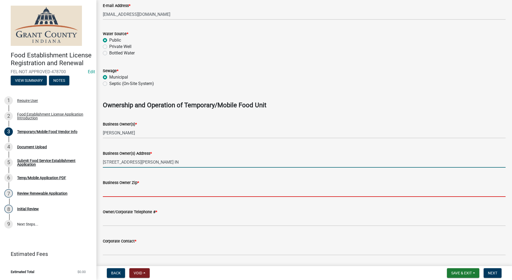
click at [114, 190] on input "Business Owner Zip *" at bounding box center [304, 191] width 403 height 11
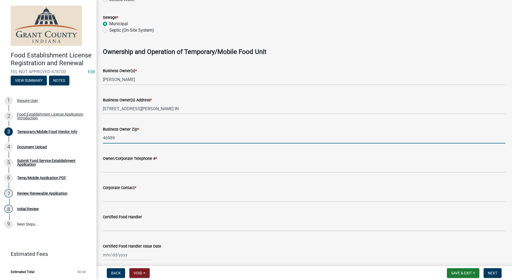
scroll to position [295, 0]
type input "46989"
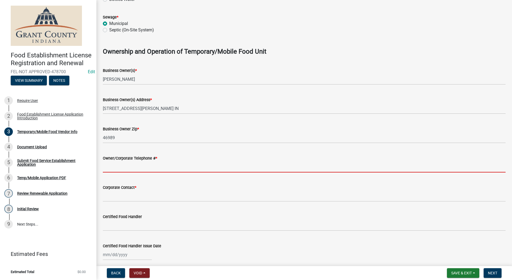
click at [122, 164] on input "Owner/Corporate Telephone # *" at bounding box center [304, 166] width 403 height 11
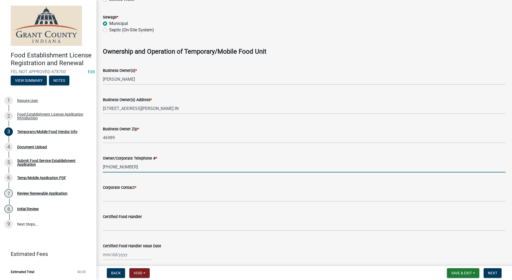
type input "[PHONE_NUMBER]"
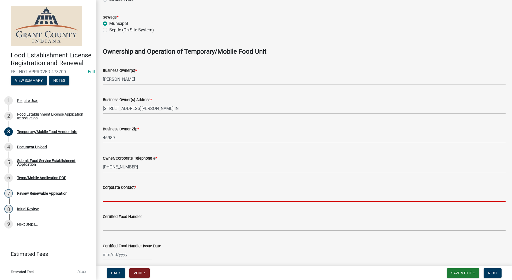
click at [125, 193] on input "Corporate Contact *" at bounding box center [304, 196] width 403 height 11
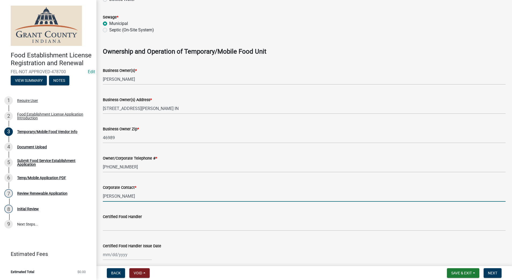
type input "[PERSON_NAME]"
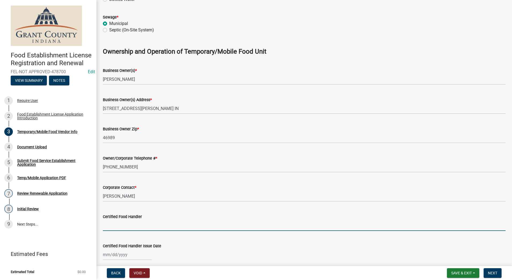
click at [132, 225] on input "Certified Food Handler" at bounding box center [304, 225] width 403 height 11
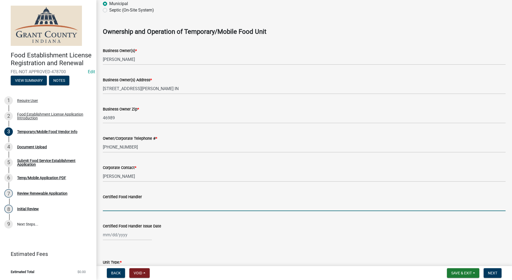
scroll to position [348, 0]
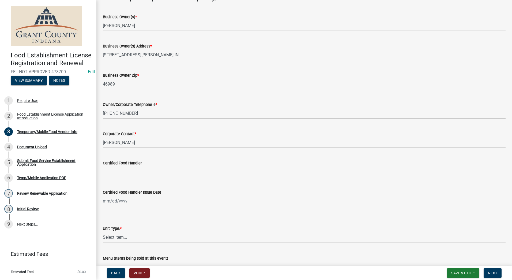
click at [135, 172] on input "Certified Food Handler" at bounding box center [304, 171] width 403 height 11
type input "[PERSON_NAME]"
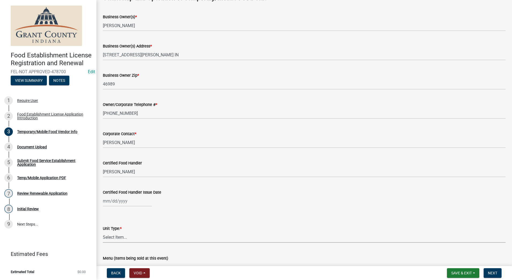
click at [137, 234] on select "Select Item... Mobile Trailer Stand Tent Cart Truck" at bounding box center [304, 237] width 403 height 11
click at [103, 232] on select "Select Item... Mobile Trailer Stand Tent Cart Truck" at bounding box center [304, 237] width 403 height 11
select select "f95acc2a-3f9d-44b9-ad69-1423ce7f0ac2"
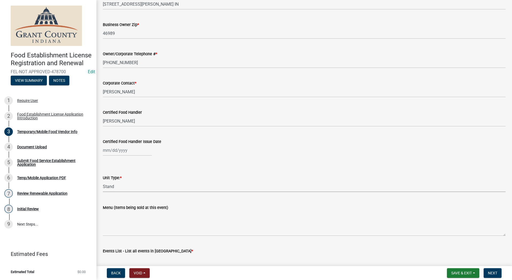
scroll to position [402, 0]
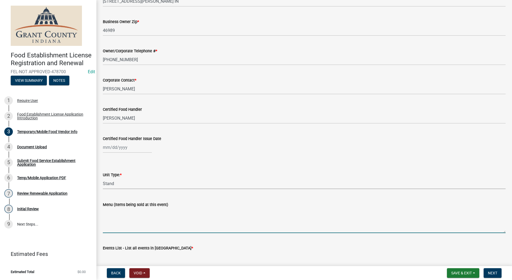
click at [139, 217] on textarea "Menu (Items being sold at this event)" at bounding box center [304, 220] width 403 height 25
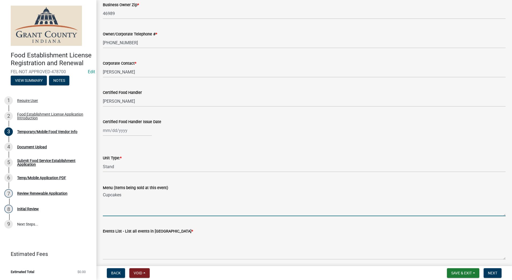
scroll to position [440, 0]
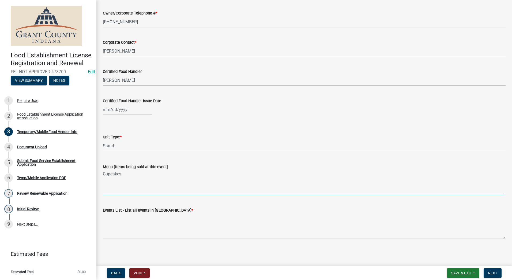
type textarea "Cupcakes"
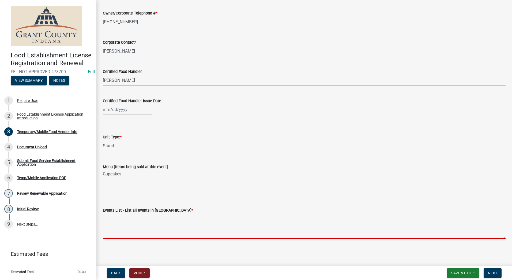
click at [161, 222] on textarea "Events List - List all events in [GEOGRAPHIC_DATA] *" at bounding box center [304, 225] width 403 height 25
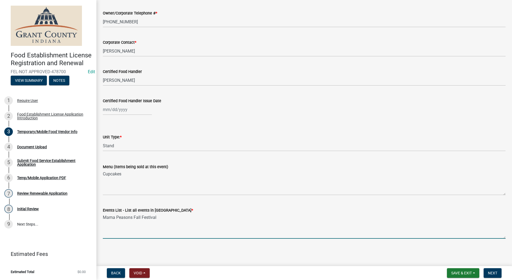
click at [193, 223] on textarea "Mama Peasons Fall Festival" at bounding box center [304, 225] width 403 height 25
type textarea "Mama Peasons Fall Festival"
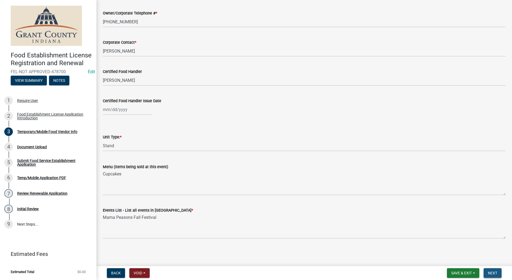
click at [493, 271] on span "Next" at bounding box center [492, 273] width 9 height 4
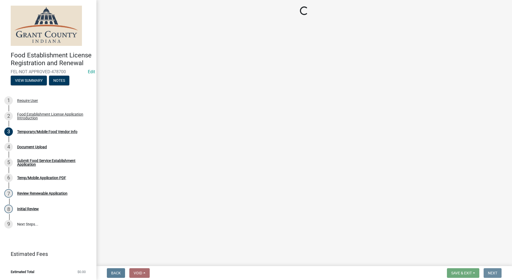
scroll to position [0, 0]
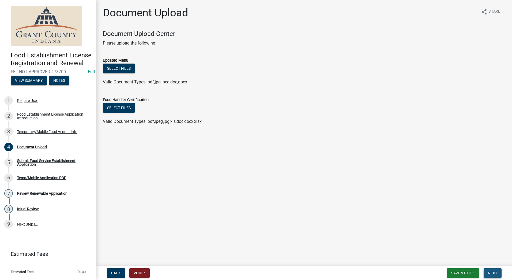
click at [493, 269] on button "Next" at bounding box center [493, 273] width 18 height 10
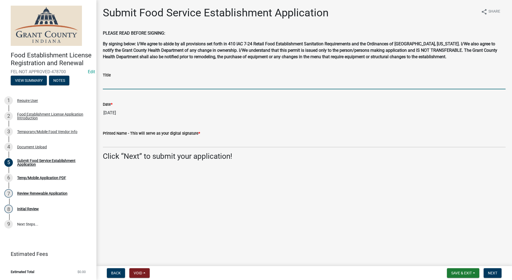
click at [166, 83] on input "Title" at bounding box center [304, 83] width 403 height 11
type input "Owner"
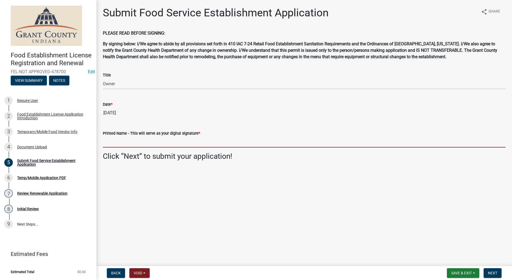
click at [176, 141] on input "Printed Name - This will serve as your digital signature *" at bounding box center [304, 141] width 403 height 11
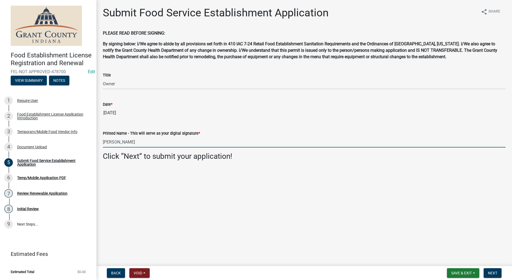
type input "[PERSON_NAME]"
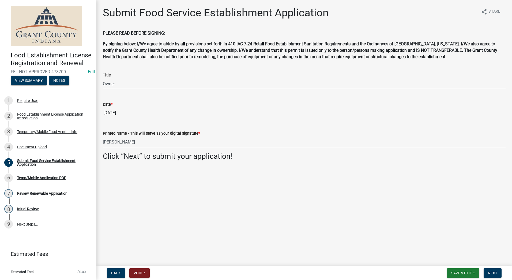
click at [214, 195] on main "Submit Food Service Establishment Application share Share PLEASE READ BEFORE SI…" at bounding box center [304, 132] width 416 height 264
click at [493, 274] on span "Next" at bounding box center [492, 273] width 9 height 4
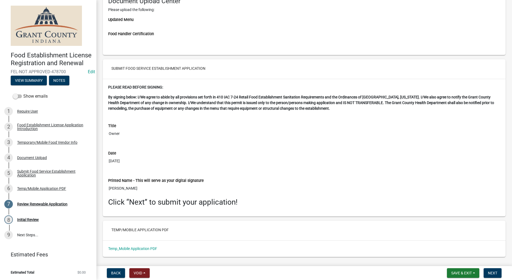
scroll to position [1024, 0]
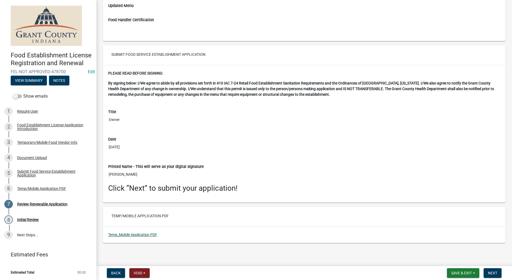
click at [136, 235] on link "Temp_Mobile Application PDF" at bounding box center [132, 234] width 49 height 4
click at [492, 274] on span "Next" at bounding box center [492, 273] width 9 height 4
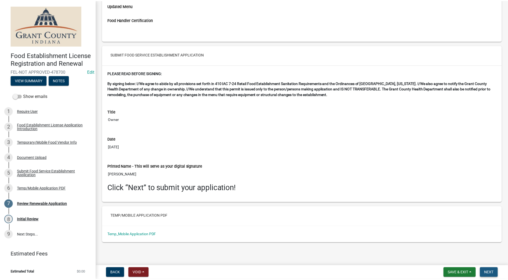
scroll to position [0, 0]
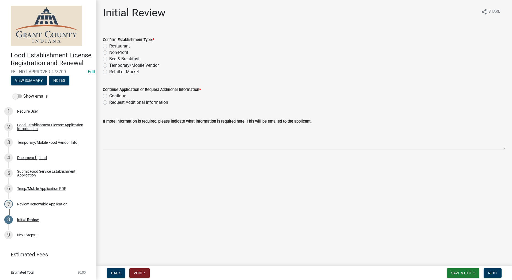
click at [109, 65] on label "Temporary/Mobile Vendor" at bounding box center [134, 65] width 50 height 6
click at [109, 65] on input "Temporary/Mobile Vendor" at bounding box center [110, 63] width 3 height 3
radio input "true"
click at [109, 95] on label "Continue" at bounding box center [117, 96] width 17 height 6
click at [109, 95] on input "Continue" at bounding box center [110, 94] width 3 height 3
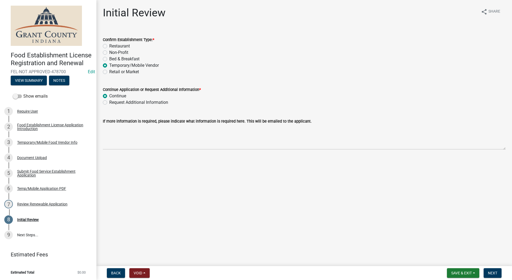
radio input "true"
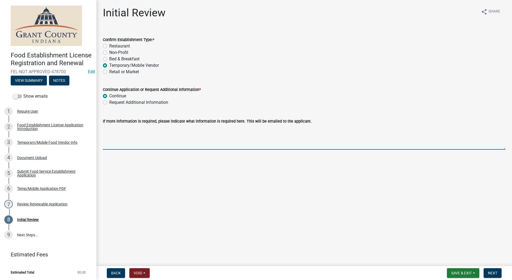
click at [180, 140] on textarea "If more information is required, please indicate what information is required h…" at bounding box center [304, 136] width 403 height 25
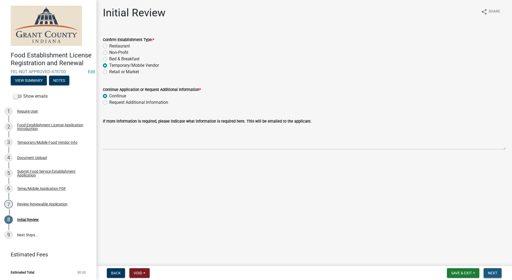
drag, startPoint x: 490, startPoint y: 272, endPoint x: 491, endPoint y: 268, distance: 3.3
click at [491, 270] on button "Next" at bounding box center [493, 273] width 18 height 10
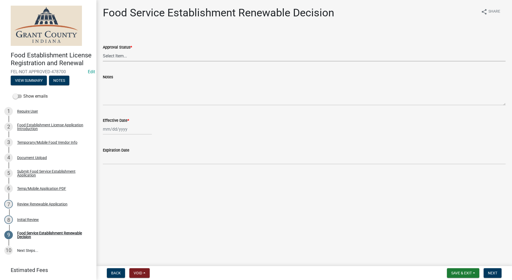
click at [165, 55] on select "Select Item... Approved Denied" at bounding box center [304, 55] width 403 height 11
click at [103, 50] on select "Select Item... Approved Denied" at bounding box center [304, 55] width 403 height 11
select select "f8bc5ebe-de22-4857-900a-5f4c078c3457"
click at [128, 129] on div at bounding box center [127, 129] width 49 height 11
select select "9"
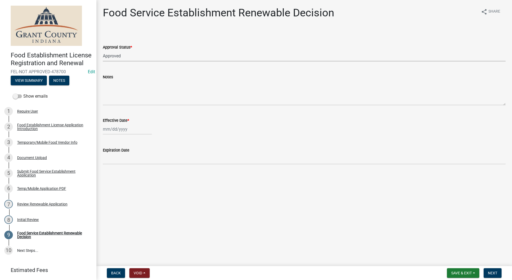
select select "2025"
click at [106, 170] on div "8" at bounding box center [108, 166] width 9 height 9
type input "[DATE]"
click at [286, 172] on div "Food Service Establishment Renewable Decision share Share Approval Status * Sel…" at bounding box center [304, 90] width 411 height 168
select select "9"
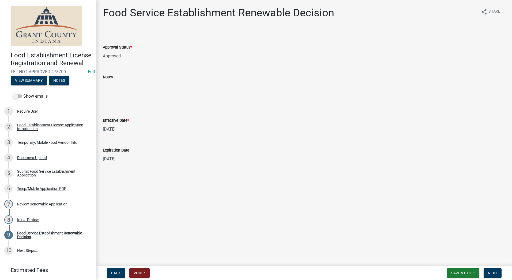
select select "2025"
click at [129, 130] on div "[DATE] [PERSON_NAME] Apr May Jun [DATE] Aug Sep Oct Nov [DATE] 1526 1527 1528 1…" at bounding box center [127, 129] width 49 height 11
click at [109, 176] on div "15" at bounding box center [108, 174] width 9 height 9
type input "[DATE]"
drag, startPoint x: 350, startPoint y: 207, endPoint x: 353, endPoint y: 203, distance: 4.5
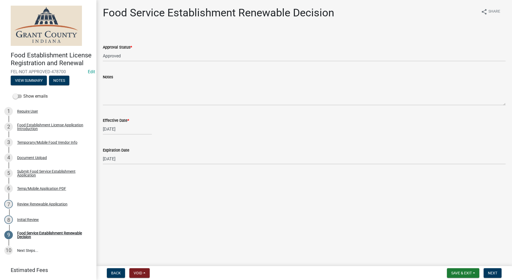
click at [350, 207] on main "Food Service Establishment Renewable Decision share Share Approval Status * Sel…" at bounding box center [304, 132] width 416 height 264
click at [494, 274] on span "Next" at bounding box center [492, 273] width 9 height 4
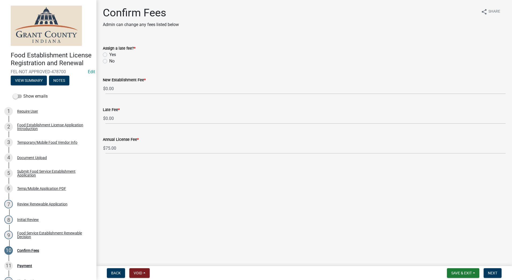
click at [108, 62] on div "No" at bounding box center [304, 61] width 403 height 6
click at [109, 61] on label "No" at bounding box center [111, 61] width 5 height 6
click at [109, 61] on input "No" at bounding box center [110, 59] width 3 height 3
radio input "true"
click at [496, 276] on button "Next" at bounding box center [493, 273] width 18 height 10
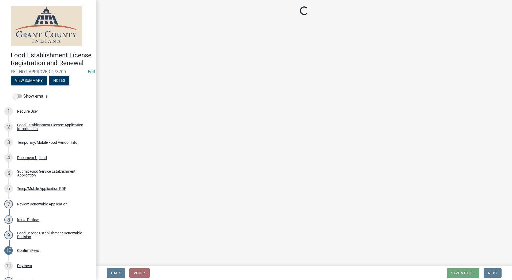
select select "2: 1"
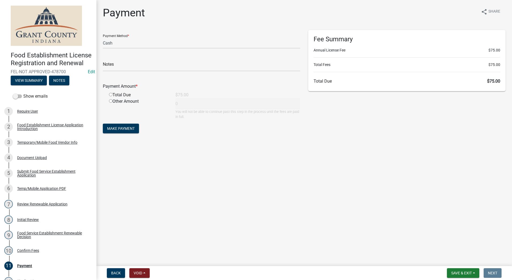
click at [111, 95] on input "radio" at bounding box center [110, 94] width 3 height 3
radio input "true"
type input "75"
click at [121, 125] on button "Make Payment" at bounding box center [121, 129] width 36 height 10
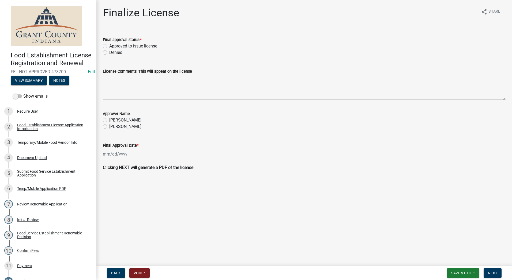
click at [109, 46] on label "Approved to issue license" at bounding box center [133, 46] width 48 height 6
click at [109, 46] on input "Approved to issue license" at bounding box center [110, 44] width 3 height 3
radio input "true"
click at [107, 127] on div "[PERSON_NAME]" at bounding box center [304, 126] width 403 height 6
click at [109, 127] on label "[PERSON_NAME]" at bounding box center [125, 126] width 32 height 6
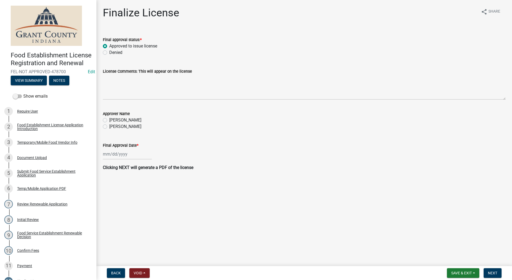
click at [109, 127] on input "[PERSON_NAME]" at bounding box center [110, 124] width 3 height 3
radio input "true"
select select "9"
select select "2025"
click at [123, 152] on div "[PERSON_NAME] Feb Mar Apr [PERSON_NAME][DATE] Oct Nov [DATE] 1526 1527 1528 152…" at bounding box center [127, 153] width 49 height 11
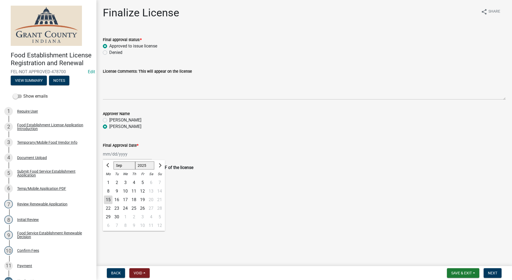
click at [109, 198] on div "15" at bounding box center [108, 199] width 9 height 9
type input "[DATE]"
click at [493, 274] on span "Next" at bounding box center [492, 273] width 9 height 4
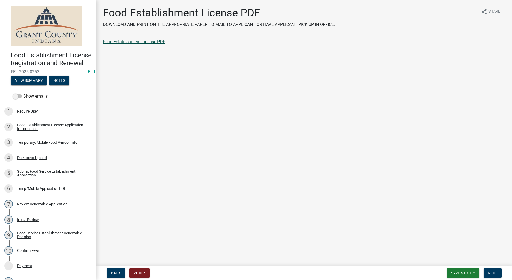
click at [130, 41] on link "Food Establishment License PDF" at bounding box center [134, 41] width 62 height 5
drag, startPoint x: 489, startPoint y: 270, endPoint x: 486, endPoint y: 263, distance: 8.0
click at [489, 270] on button "Next" at bounding box center [493, 273] width 18 height 10
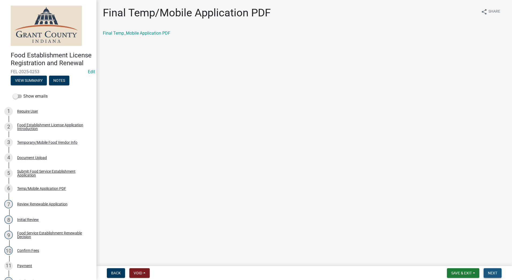
drag, startPoint x: 494, startPoint y: 274, endPoint x: 492, endPoint y: 269, distance: 5.0
click at [493, 272] on span "Next" at bounding box center [492, 273] width 9 height 4
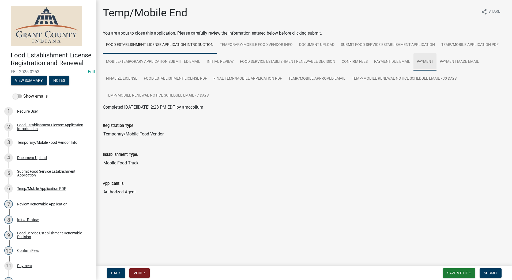
click at [426, 59] on link "Payment" at bounding box center [425, 61] width 23 height 17
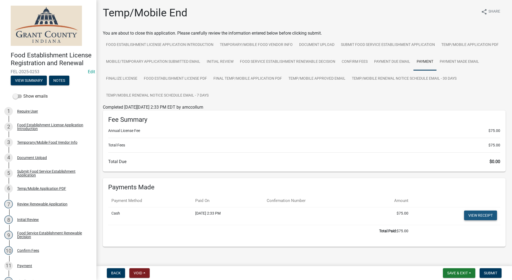
click at [474, 214] on link "View receipt" at bounding box center [481, 215] width 33 height 10
click at [488, 272] on span "Submit" at bounding box center [490, 273] width 13 height 4
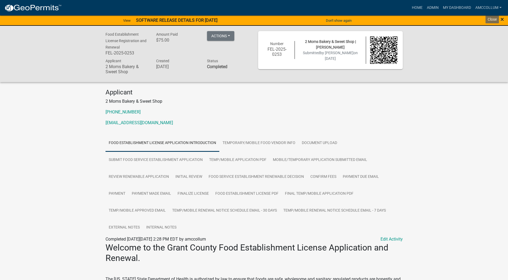
click at [503, 18] on span "×" at bounding box center [502, 20] width 3 height 8
